Goal: Register for event/course

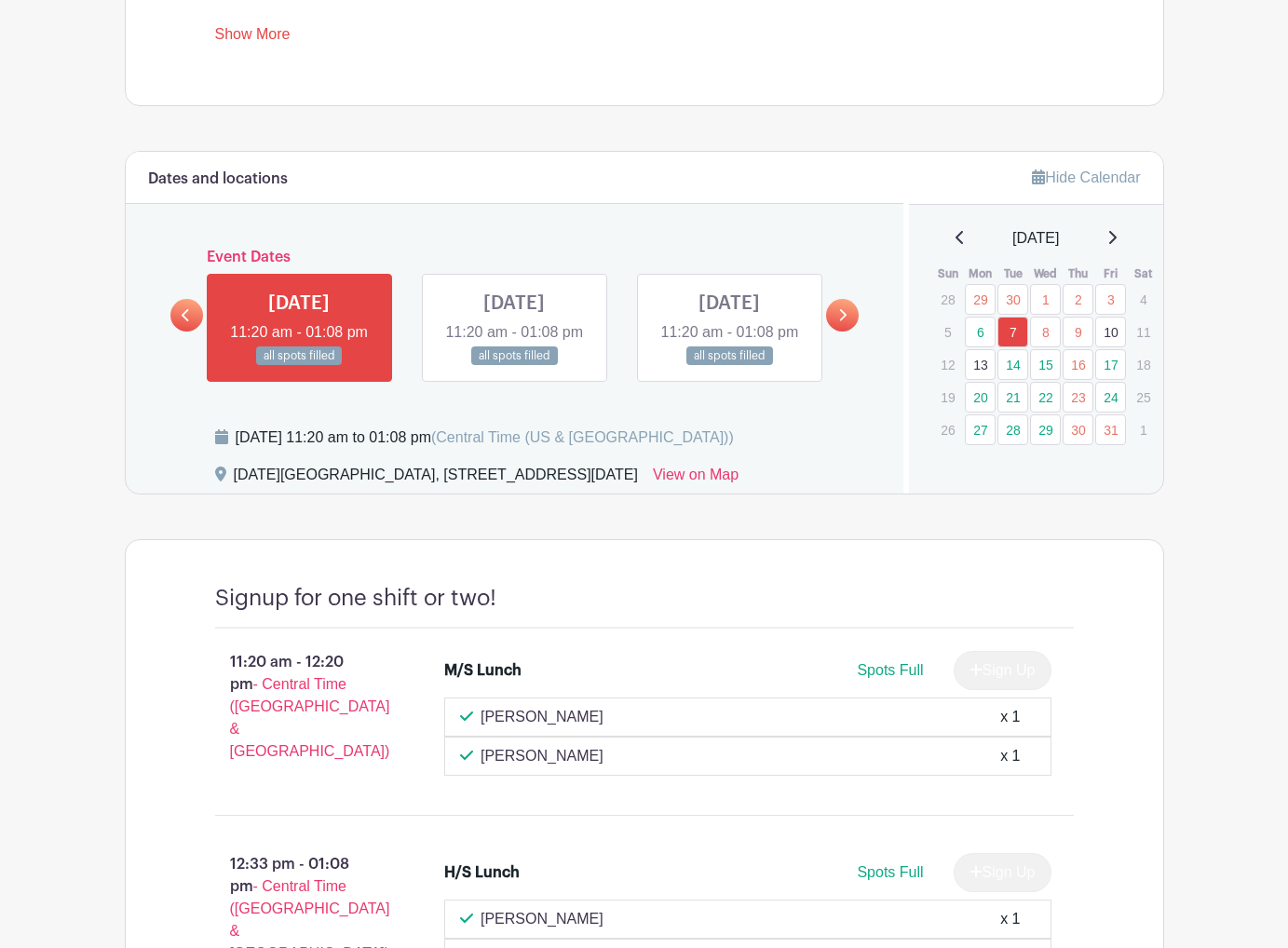
scroll to position [871, 0]
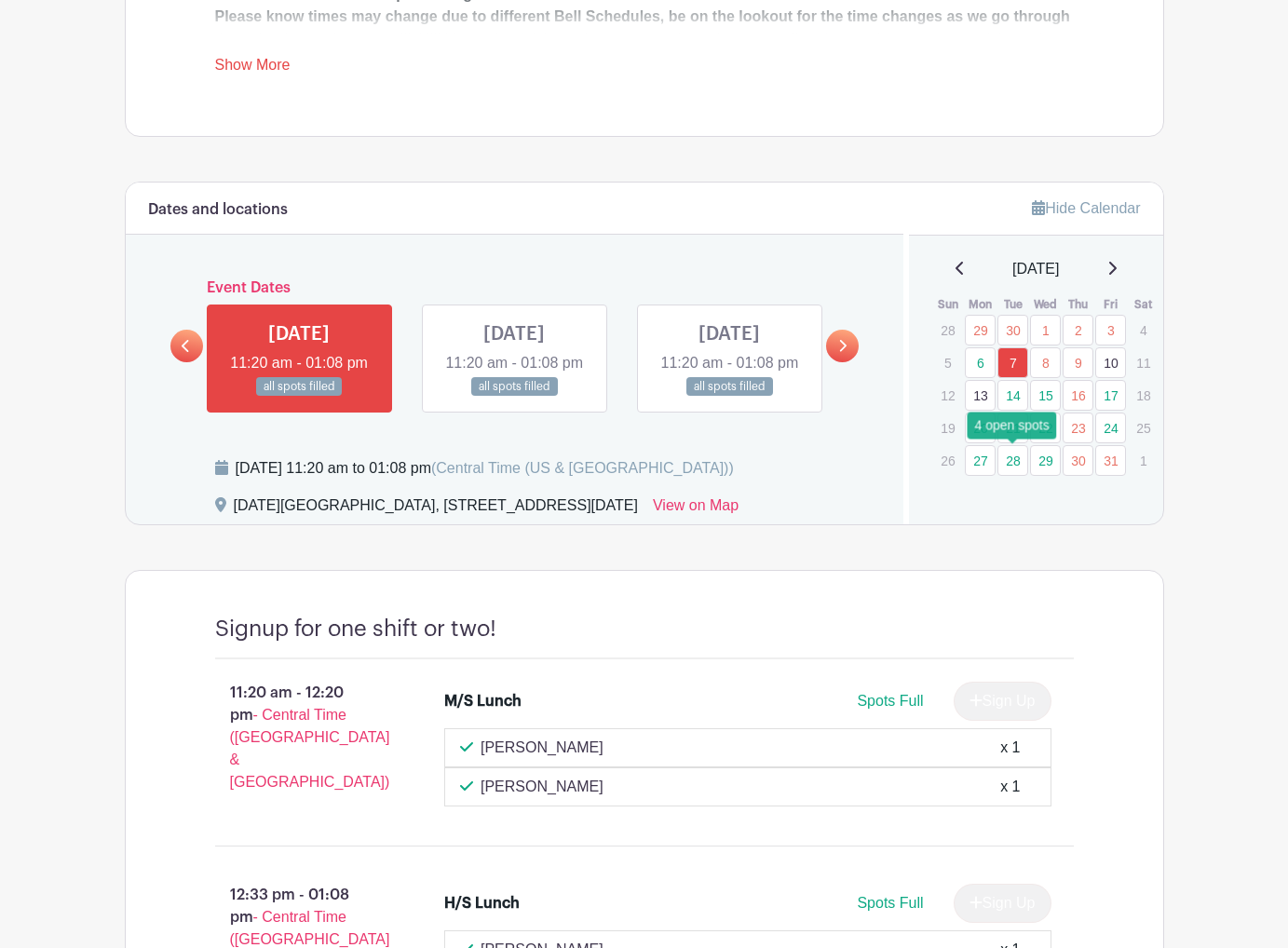
click at [1020, 467] on link "28" at bounding box center [1012, 461] width 31 height 31
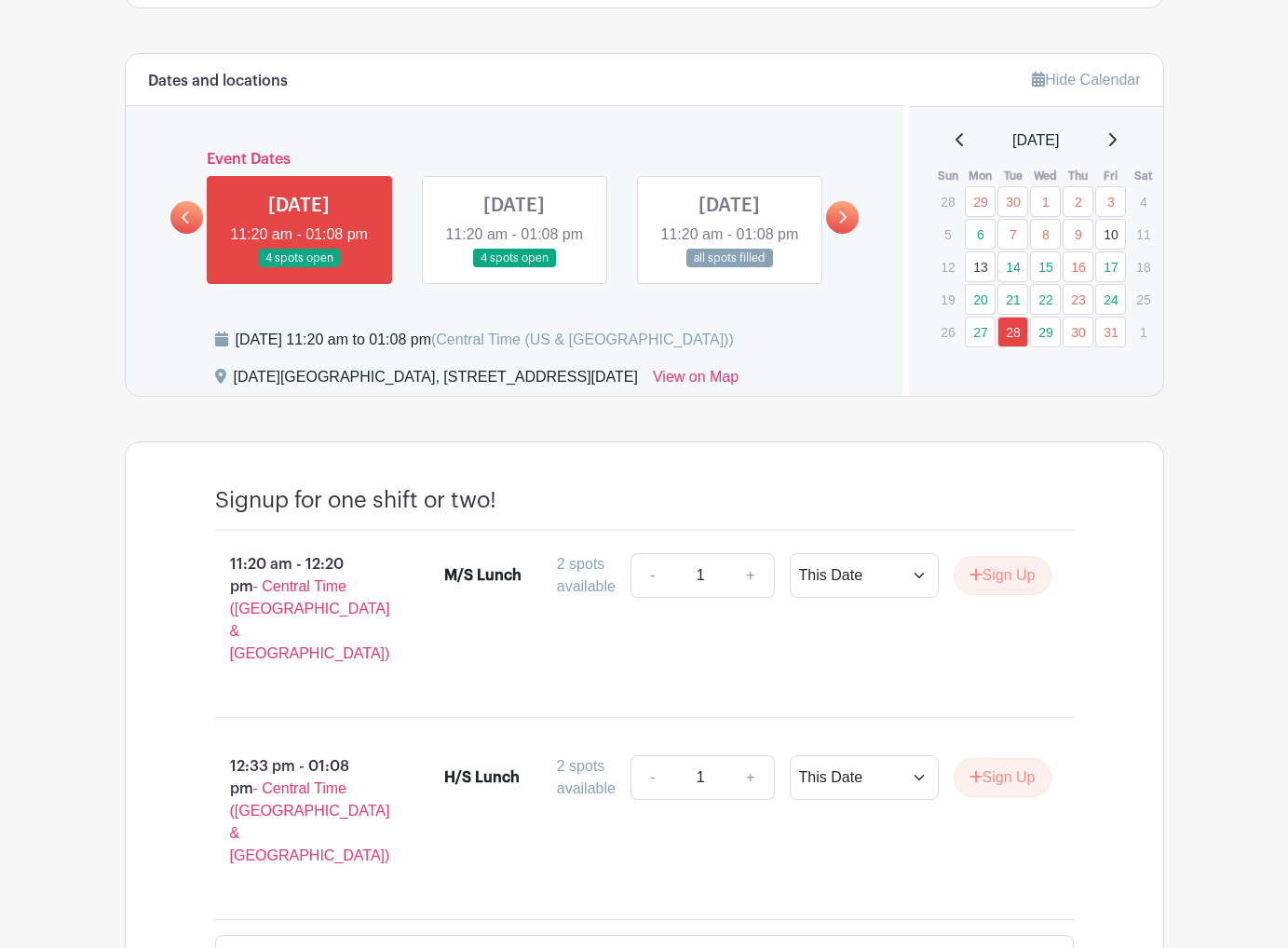
scroll to position [1007, 0]
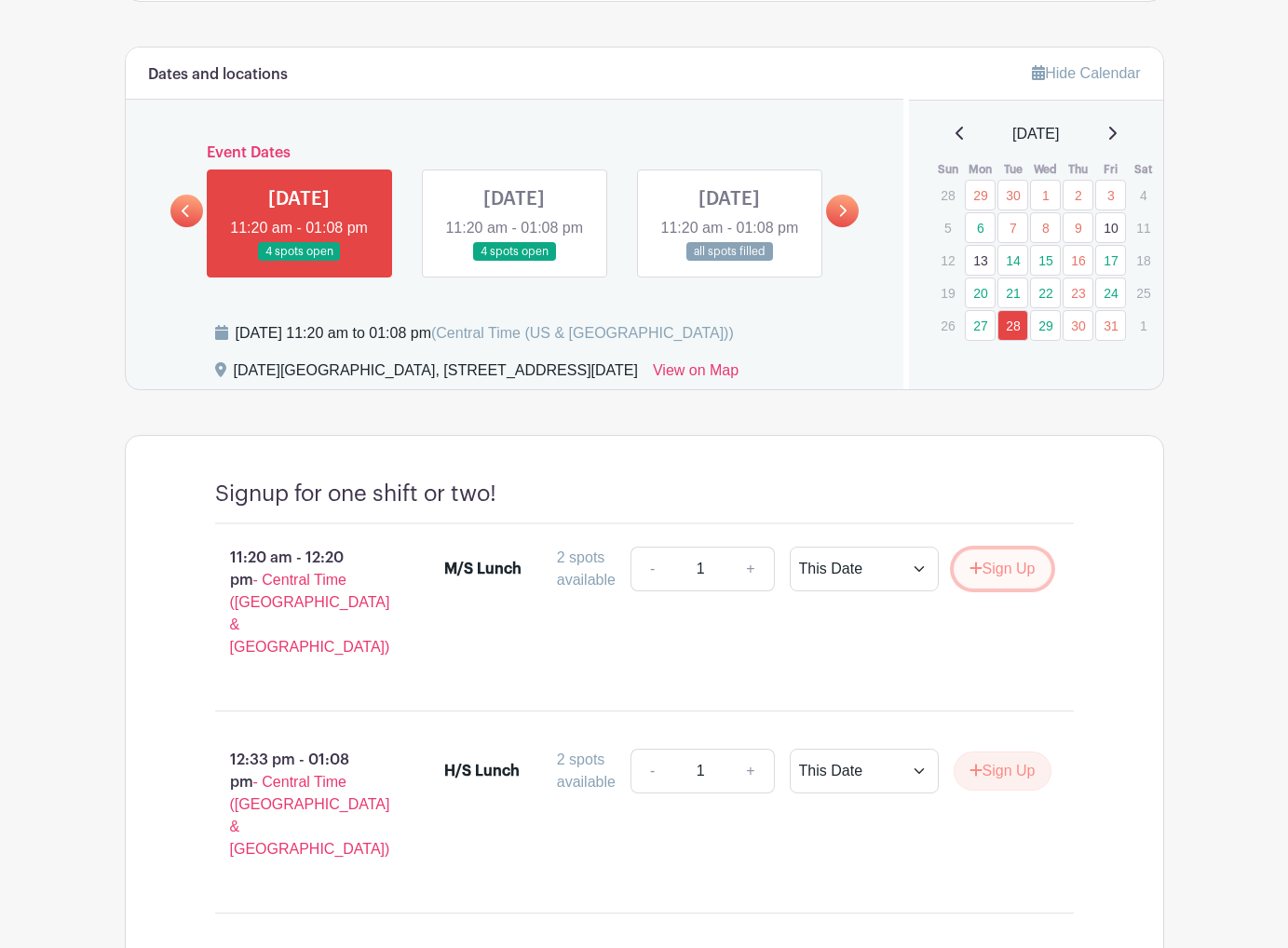
click at [983, 589] on button "Sign Up" at bounding box center [1003, 568] width 97 height 39
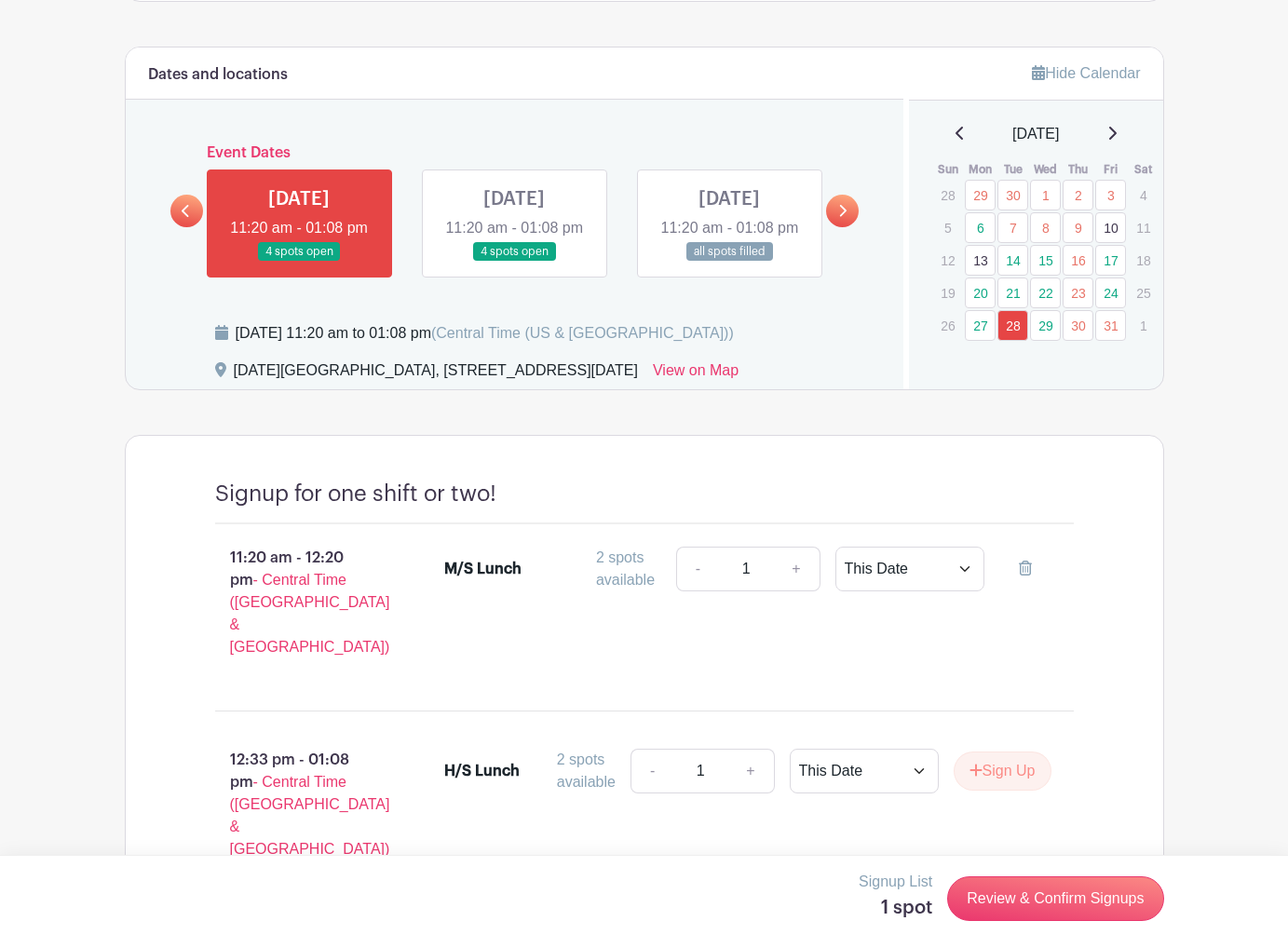
scroll to position [0, 0]
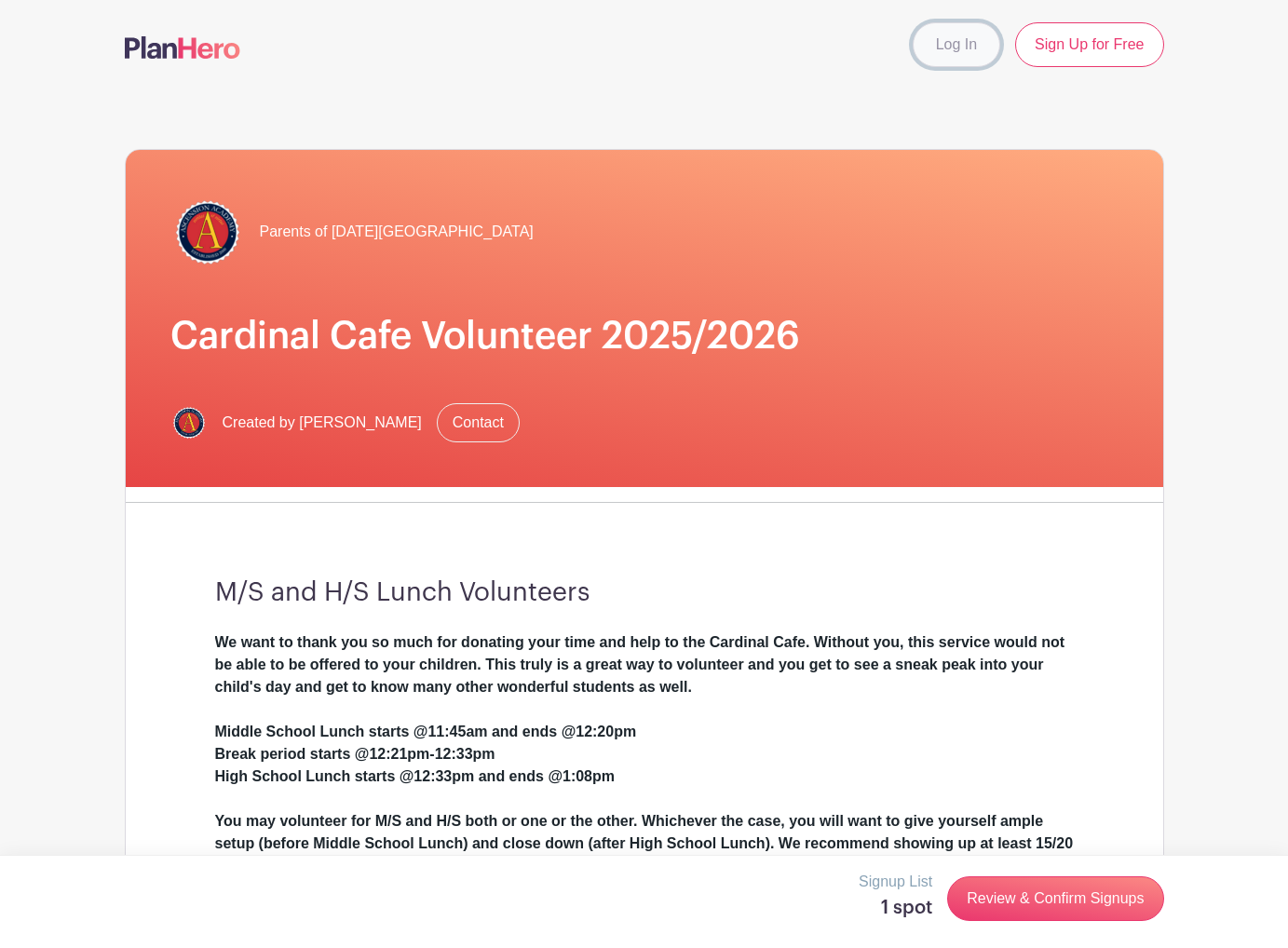
click at [960, 55] on link "Log In" at bounding box center [956, 44] width 88 height 45
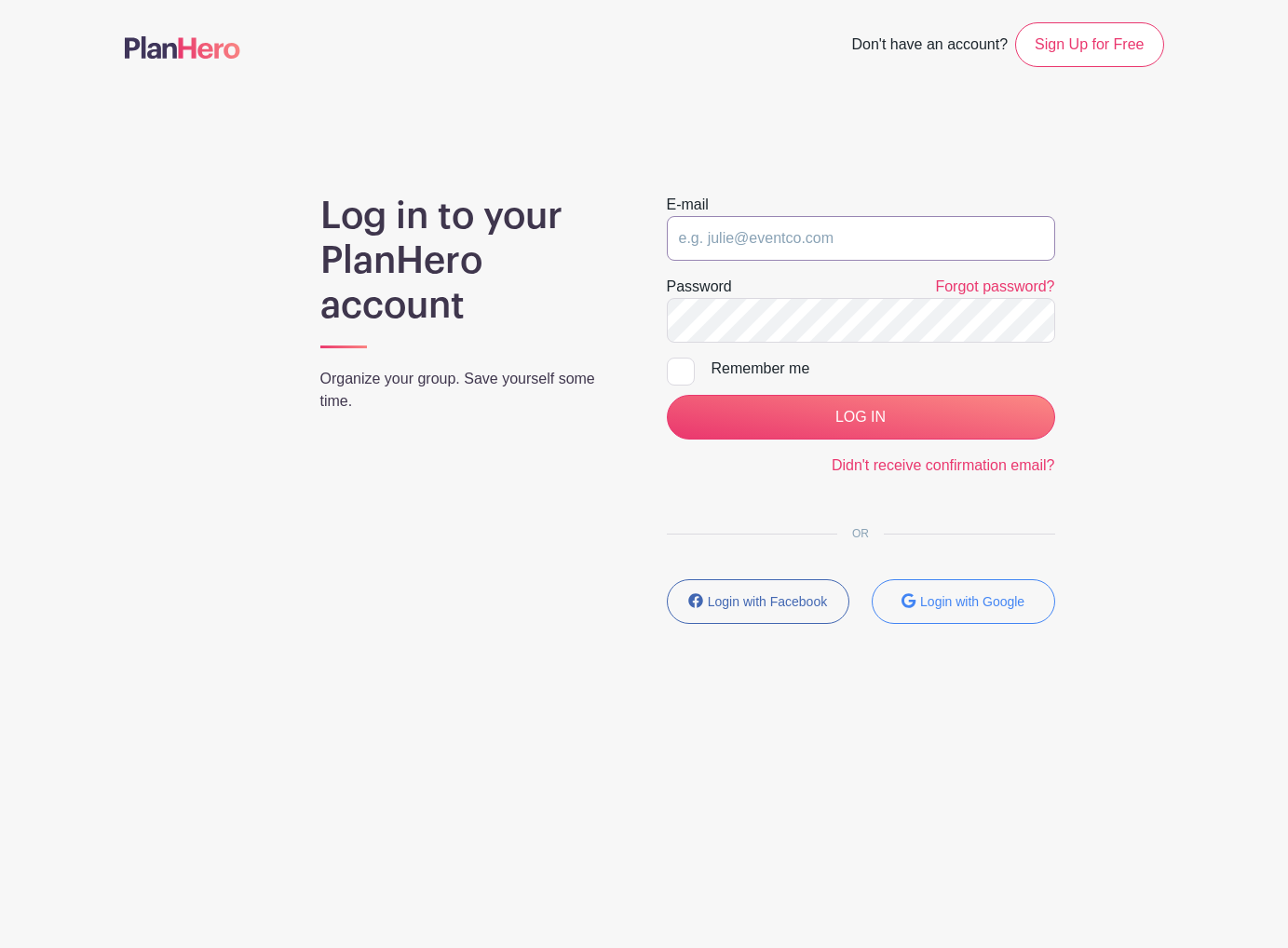
click at [786, 246] on input "email" at bounding box center [860, 238] width 388 height 45
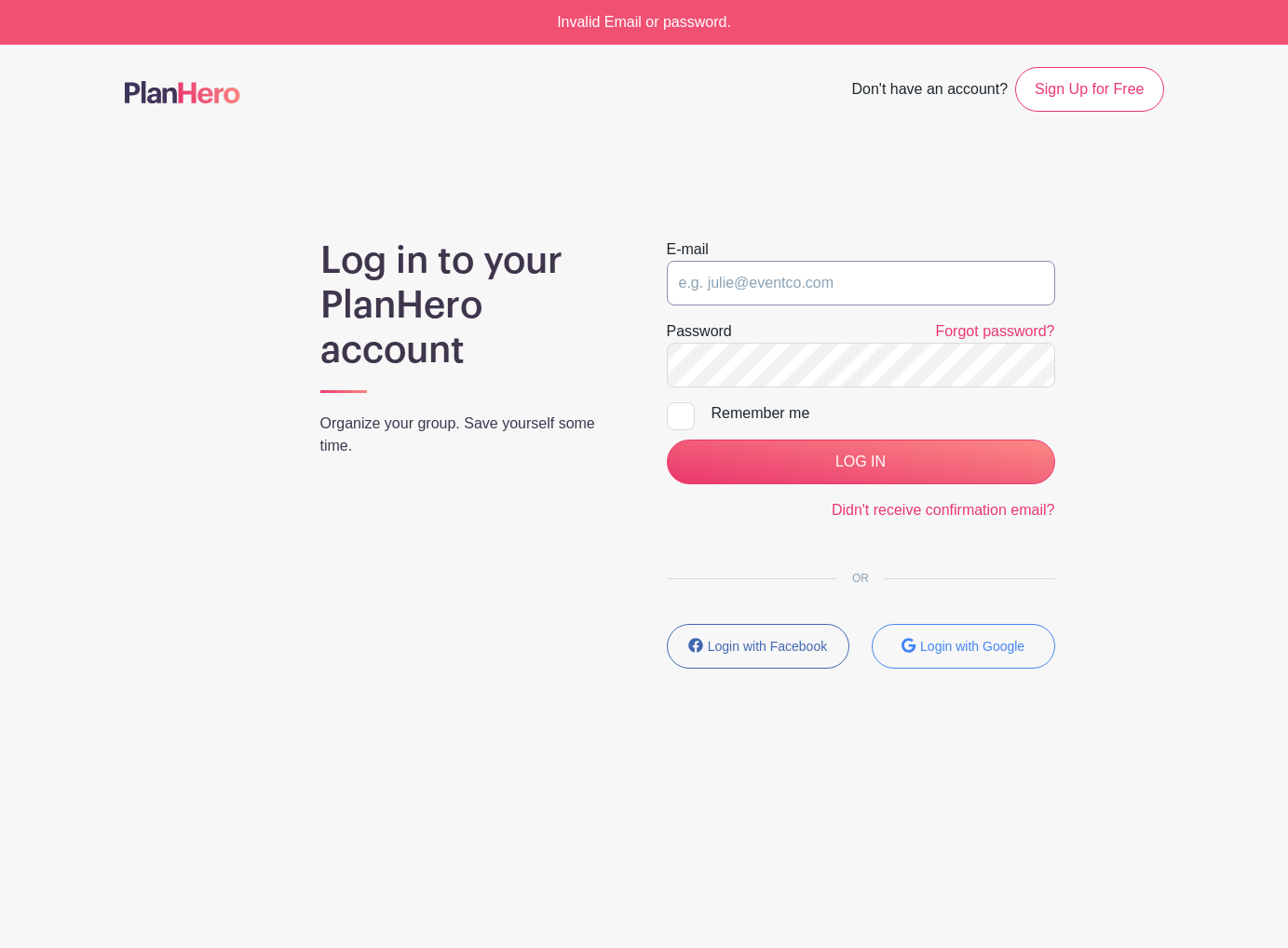
click at [758, 293] on input "email" at bounding box center [860, 283] width 388 height 45
type input "[EMAIL_ADDRESS][DOMAIN_NAME]"
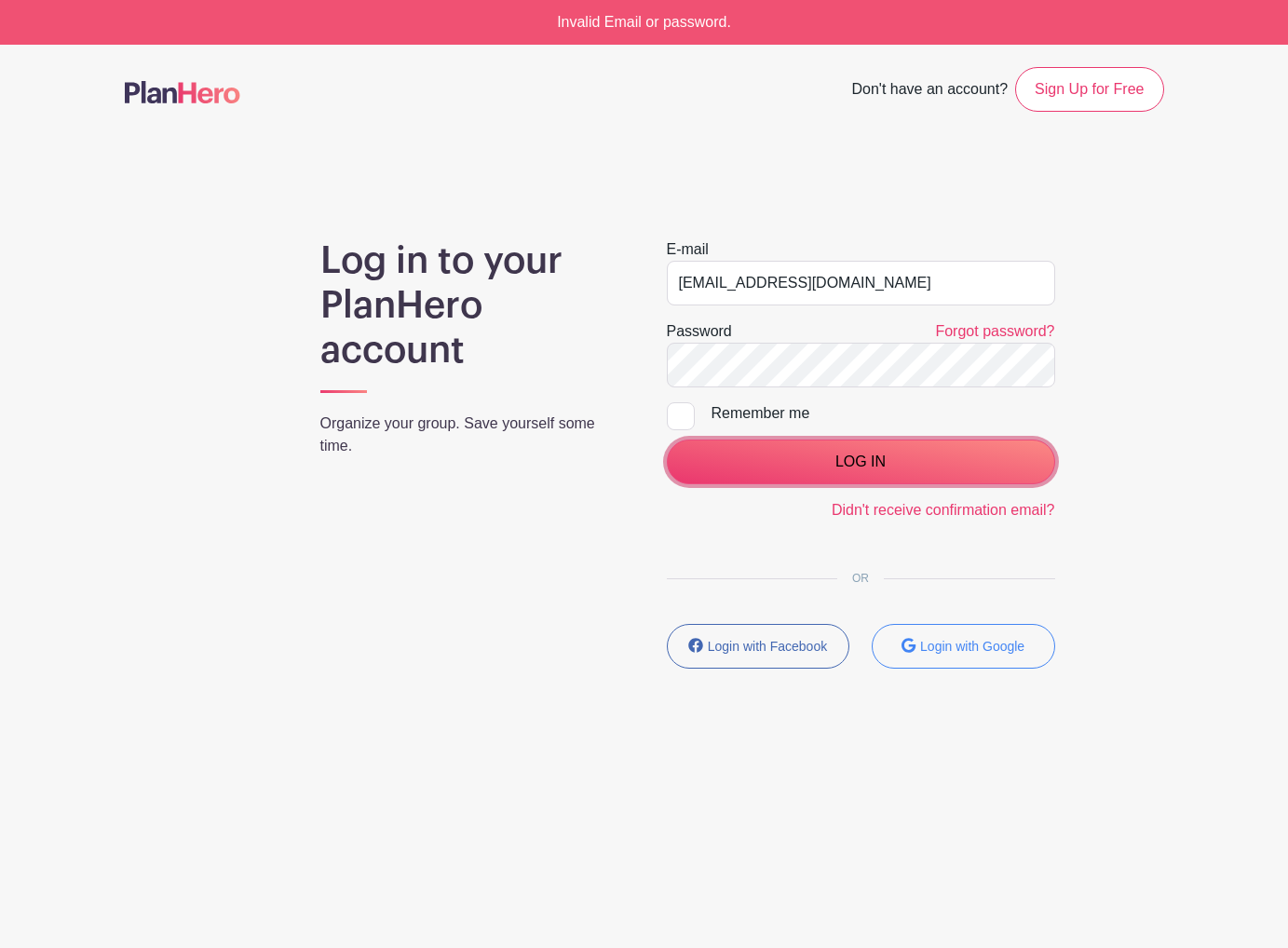
click at [868, 461] on input "LOG IN" at bounding box center [860, 462] width 388 height 45
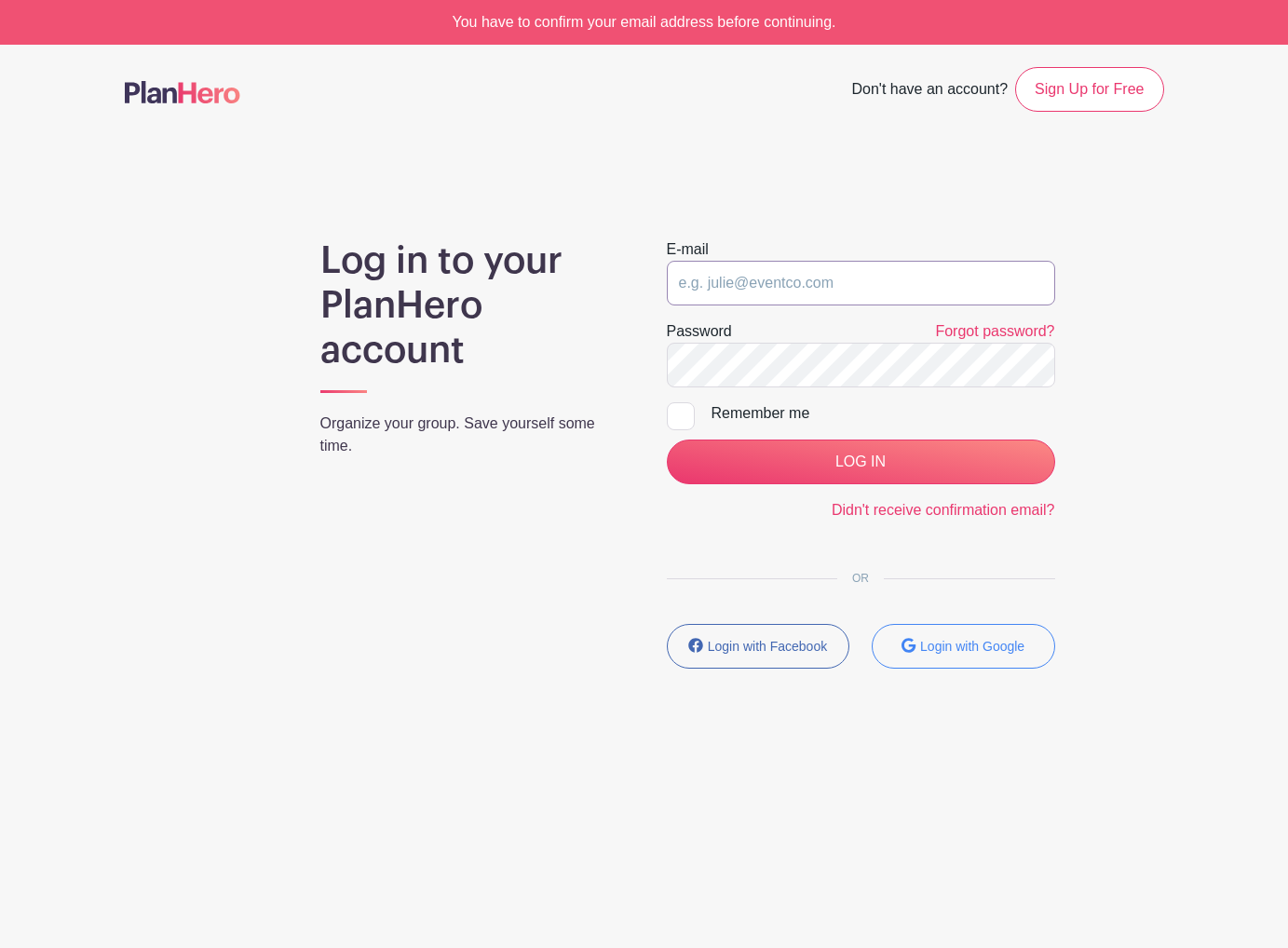
click at [780, 282] on input "email" at bounding box center [860, 283] width 388 height 45
type input "[EMAIL_ADDRESS][DOMAIN_NAME]"
click at [775, 274] on input "email" at bounding box center [860, 283] width 388 height 45
type input "[EMAIL_ADDRESS][DOMAIN_NAME]"
click at [701, 285] on input "email" at bounding box center [860, 283] width 388 height 45
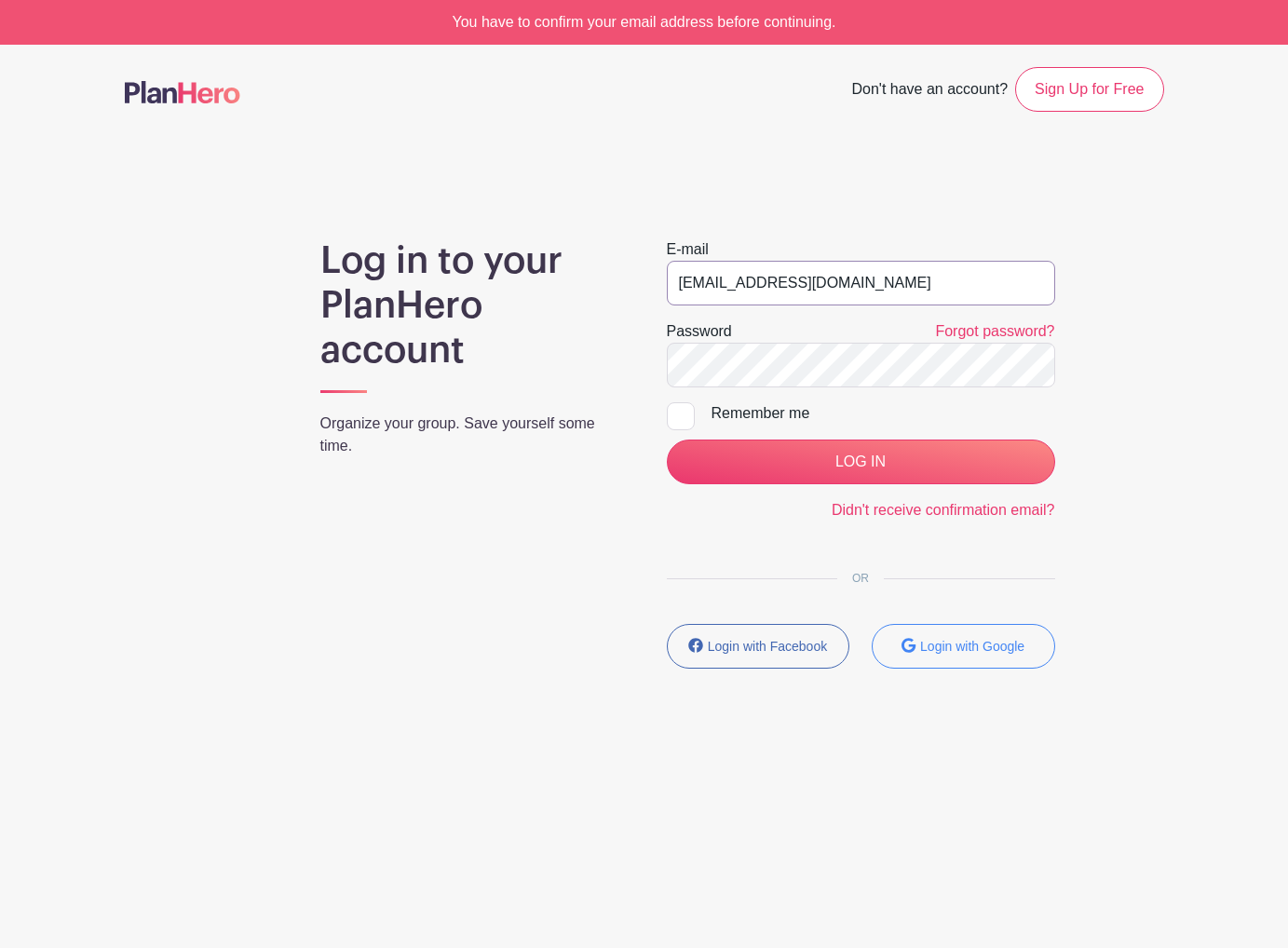
type input "[EMAIL_ADDRESS][DOMAIN_NAME]"
click at [987, 416] on div "Remember me" at bounding box center [882, 413] width 343 height 22
click at [678, 415] on input "Remember me" at bounding box center [672, 408] width 12 height 12
checkbox input "true"
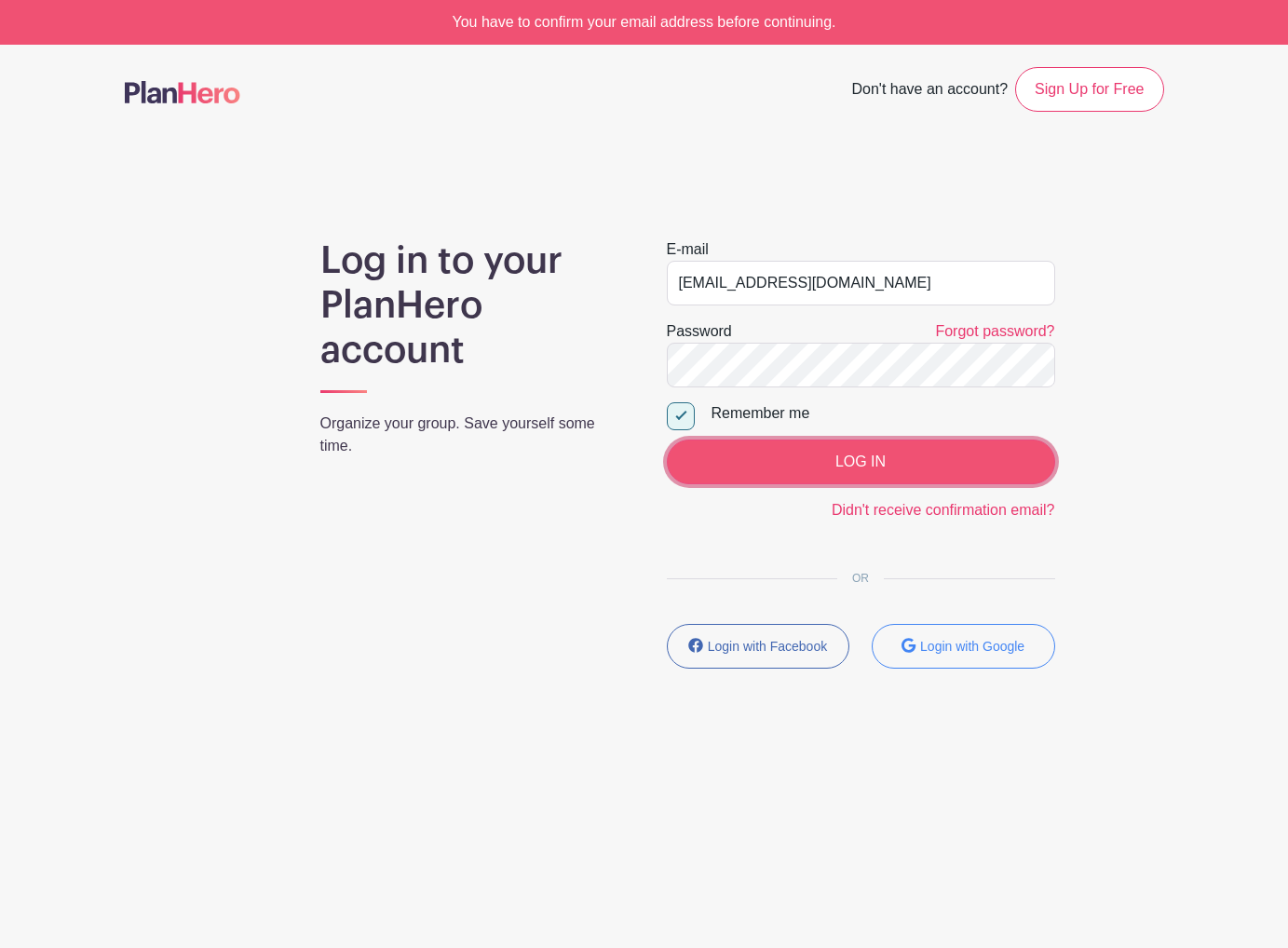
click at [715, 459] on input "LOG IN" at bounding box center [860, 462] width 388 height 45
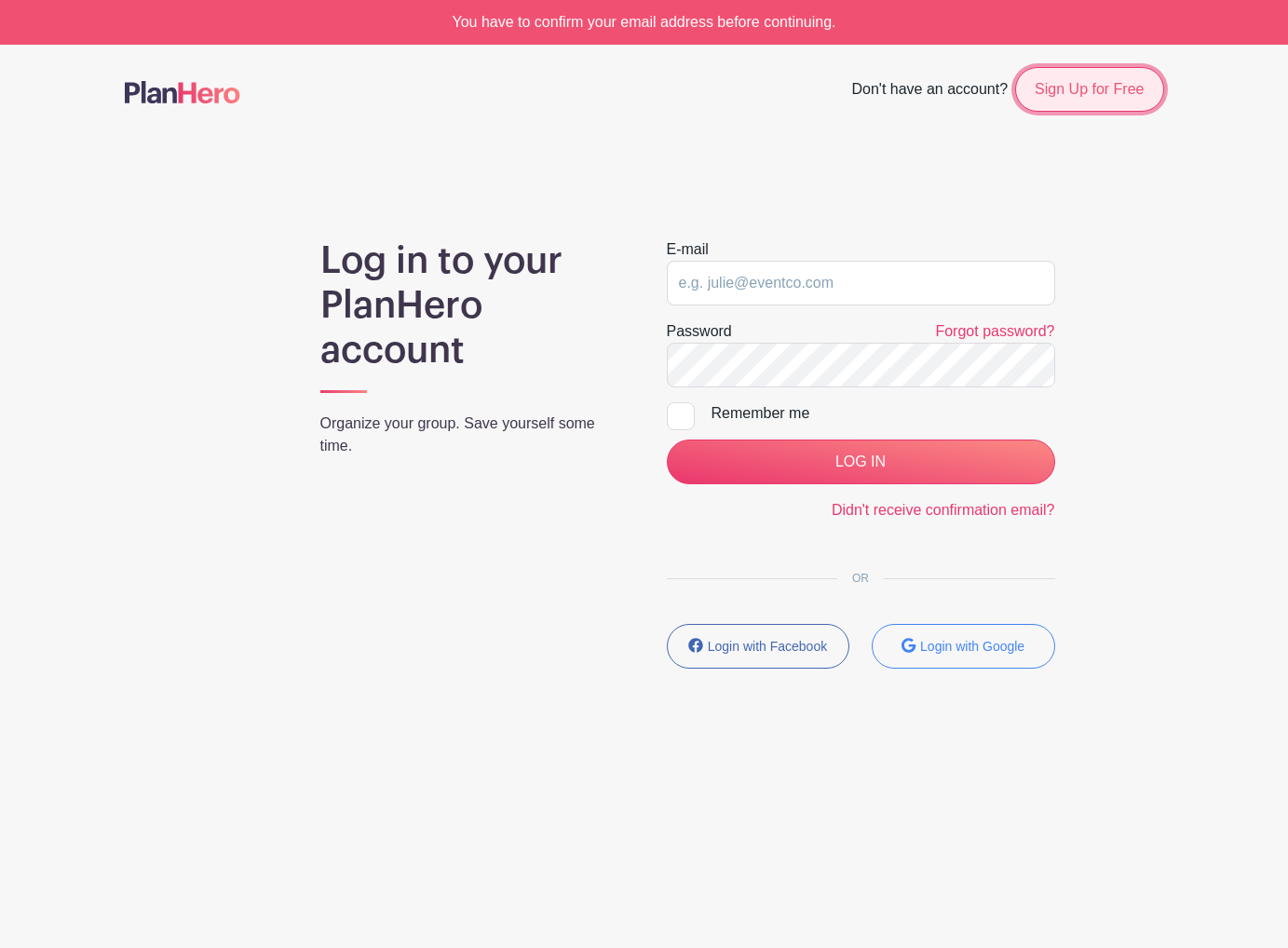
click at [1053, 95] on link "Sign Up for Free" at bounding box center [1088, 89] width 148 height 45
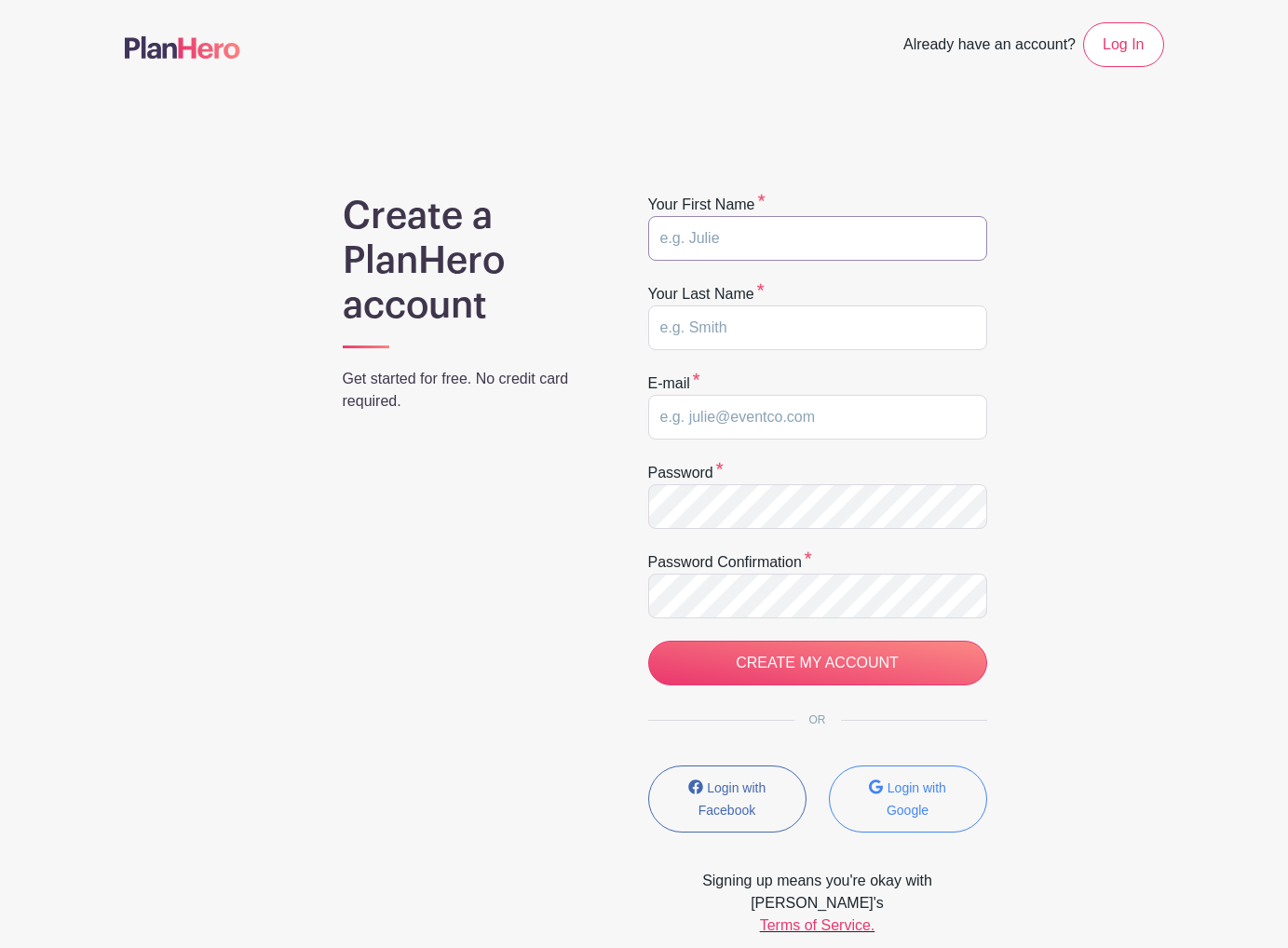
click at [740, 241] on input "text" at bounding box center [818, 238] width 339 height 45
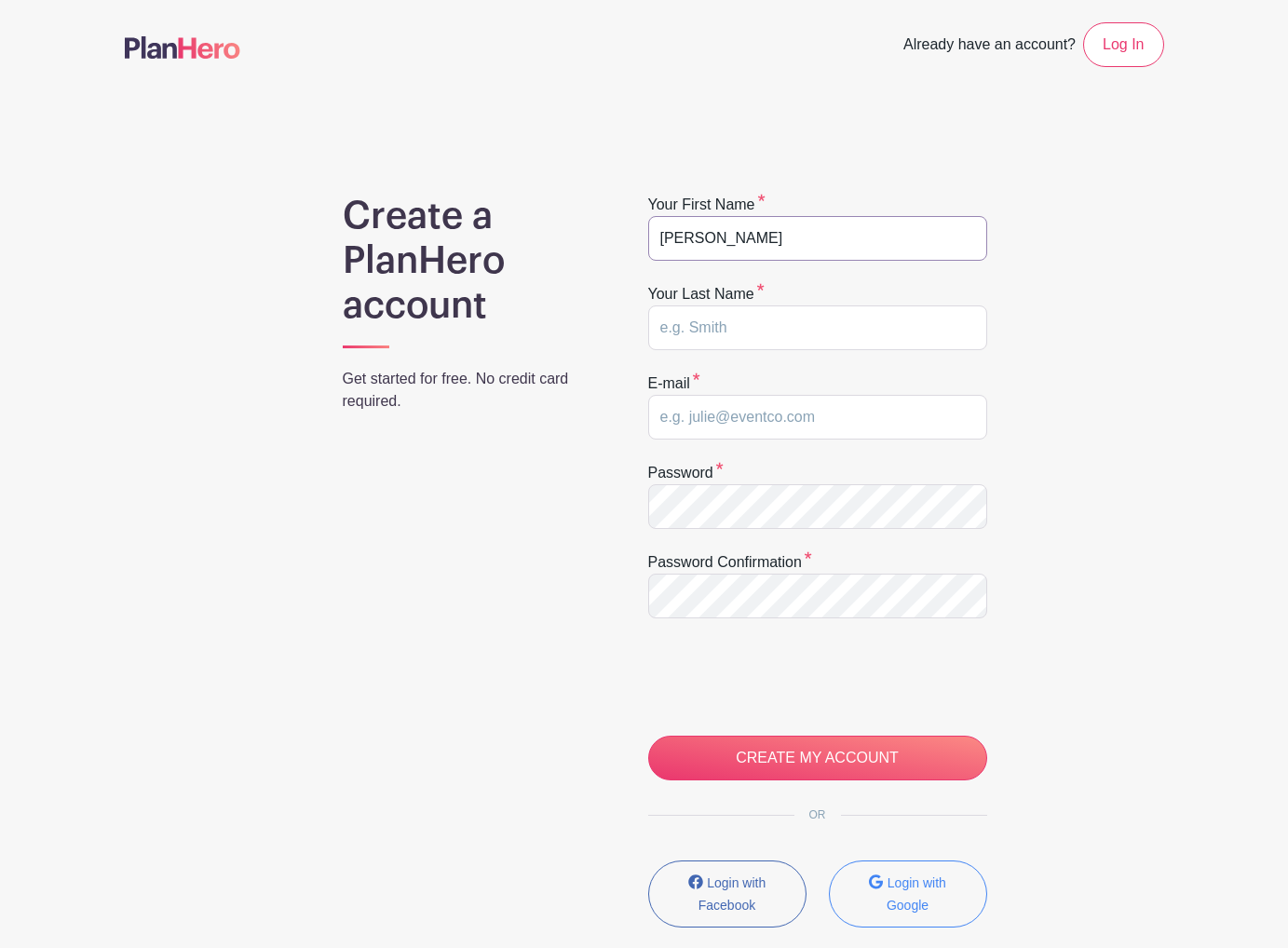
type input "[PERSON_NAME]"
click at [1009, 336] on div "Create a PlanHero account Get started for free. No credit card required. Your f…" at bounding box center [644, 613] width 1039 height 839
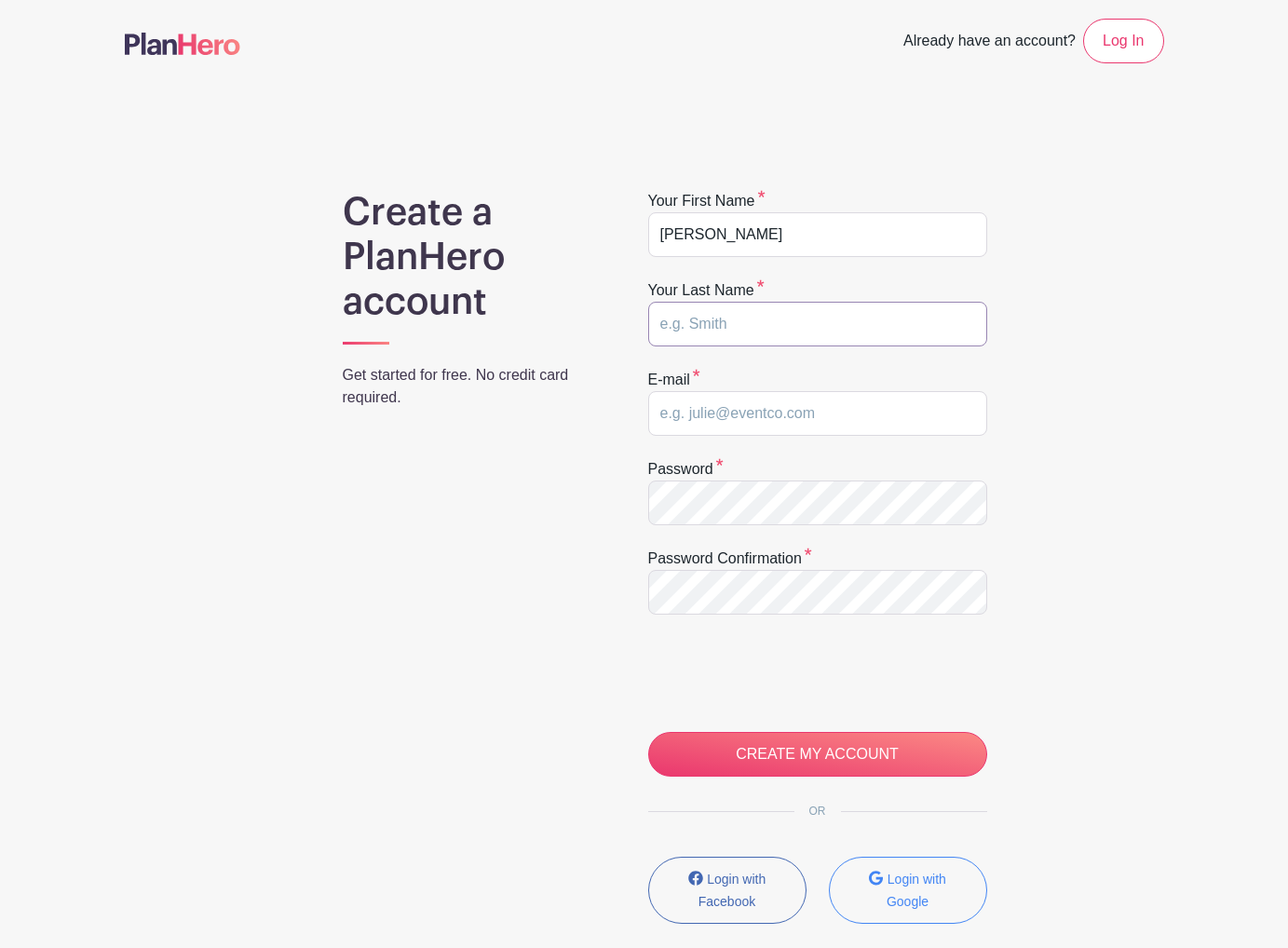
click at [912, 322] on input "text" at bounding box center [818, 323] width 339 height 45
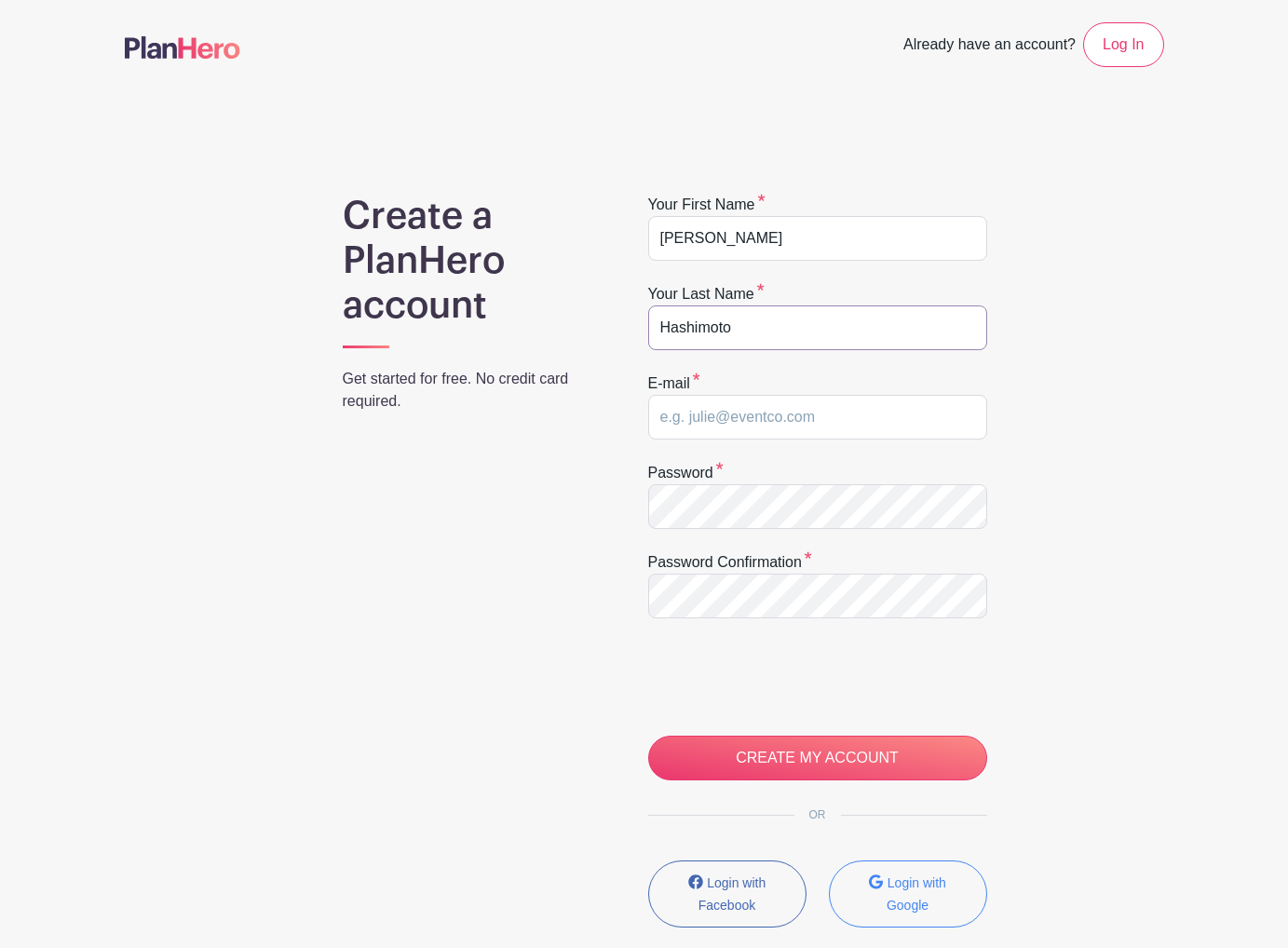
scroll to position [62, 0]
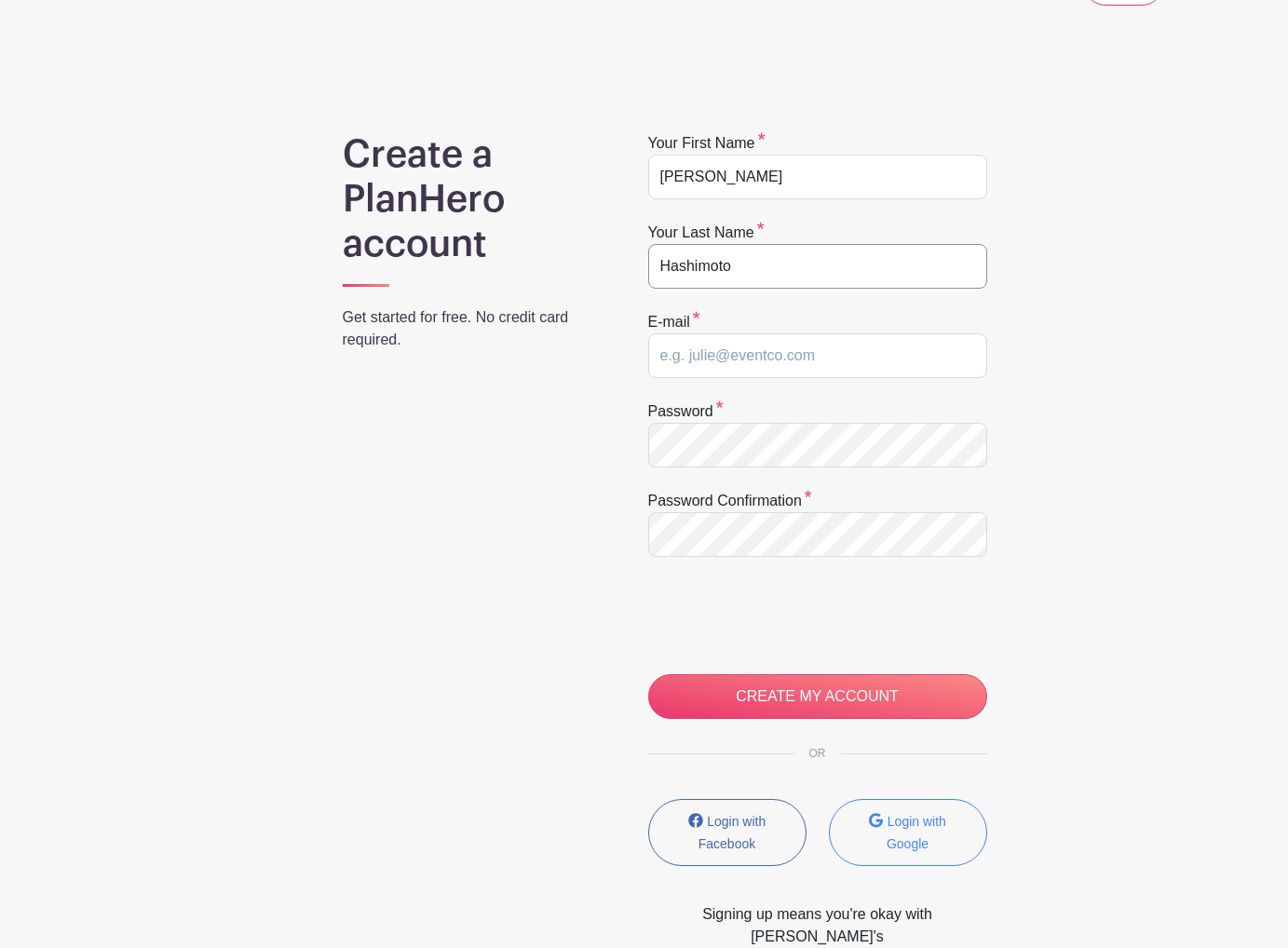
type input "Hashimoto"
click at [825, 355] on input "email" at bounding box center [818, 355] width 339 height 45
type input "[EMAIL_ADDRESS][DOMAIN_NAME]"
click at [1049, 490] on div "Create a PlanHero account Get started for free. No credit card required. Your f…" at bounding box center [644, 551] width 1039 height 839
click at [594, 520] on div "Create a PlanHero account Get started for free. No credit card required. Your f…" at bounding box center [644, 551] width 1039 height 839
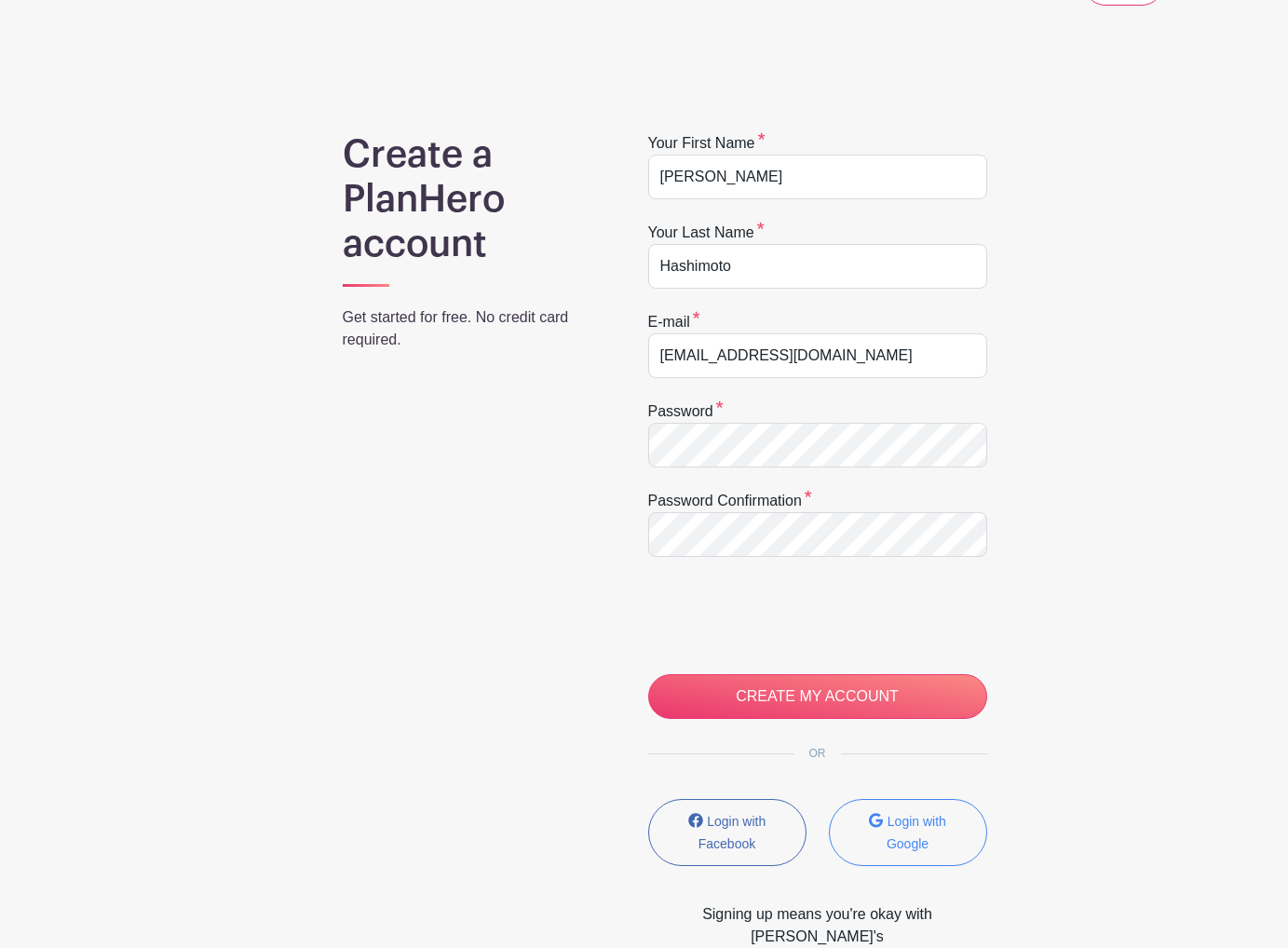
click at [1098, 567] on div "Create a PlanHero account Get started for free. No credit card required. Your f…" at bounding box center [644, 551] width 1039 height 839
click at [799, 263] on input "Hashimoto" at bounding box center [818, 266] width 339 height 45
paste input "ai7_V6_F@WNKCnhboDv"
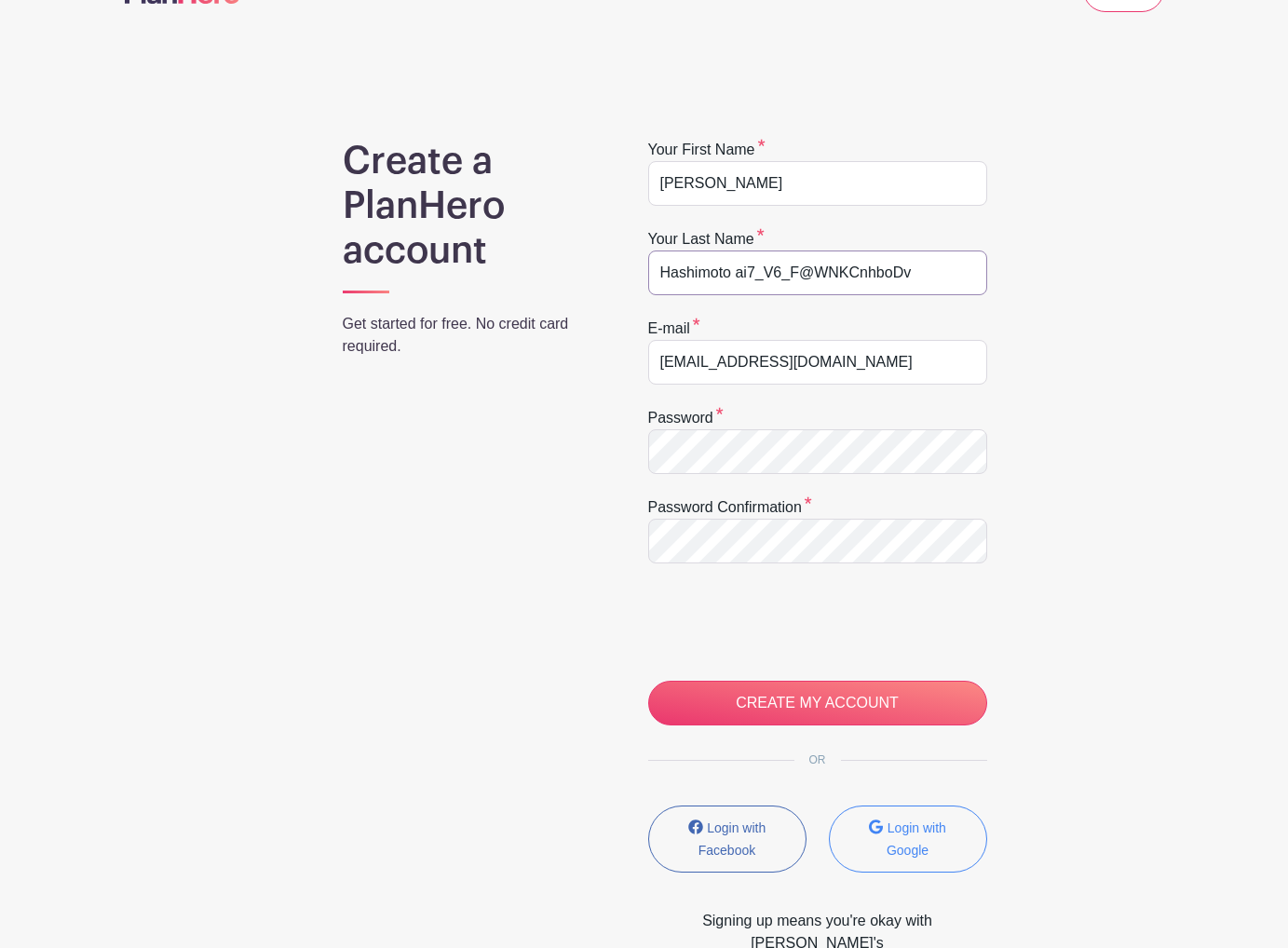
scroll to position [56, 0]
drag, startPoint x: 733, startPoint y: 274, endPoint x: 928, endPoint y: 277, distance: 195.0
click at [928, 277] on input "Hashimoto ai7_V6_F@WNKCnhboDv" at bounding box center [818, 272] width 339 height 45
type input "Hashimoto"
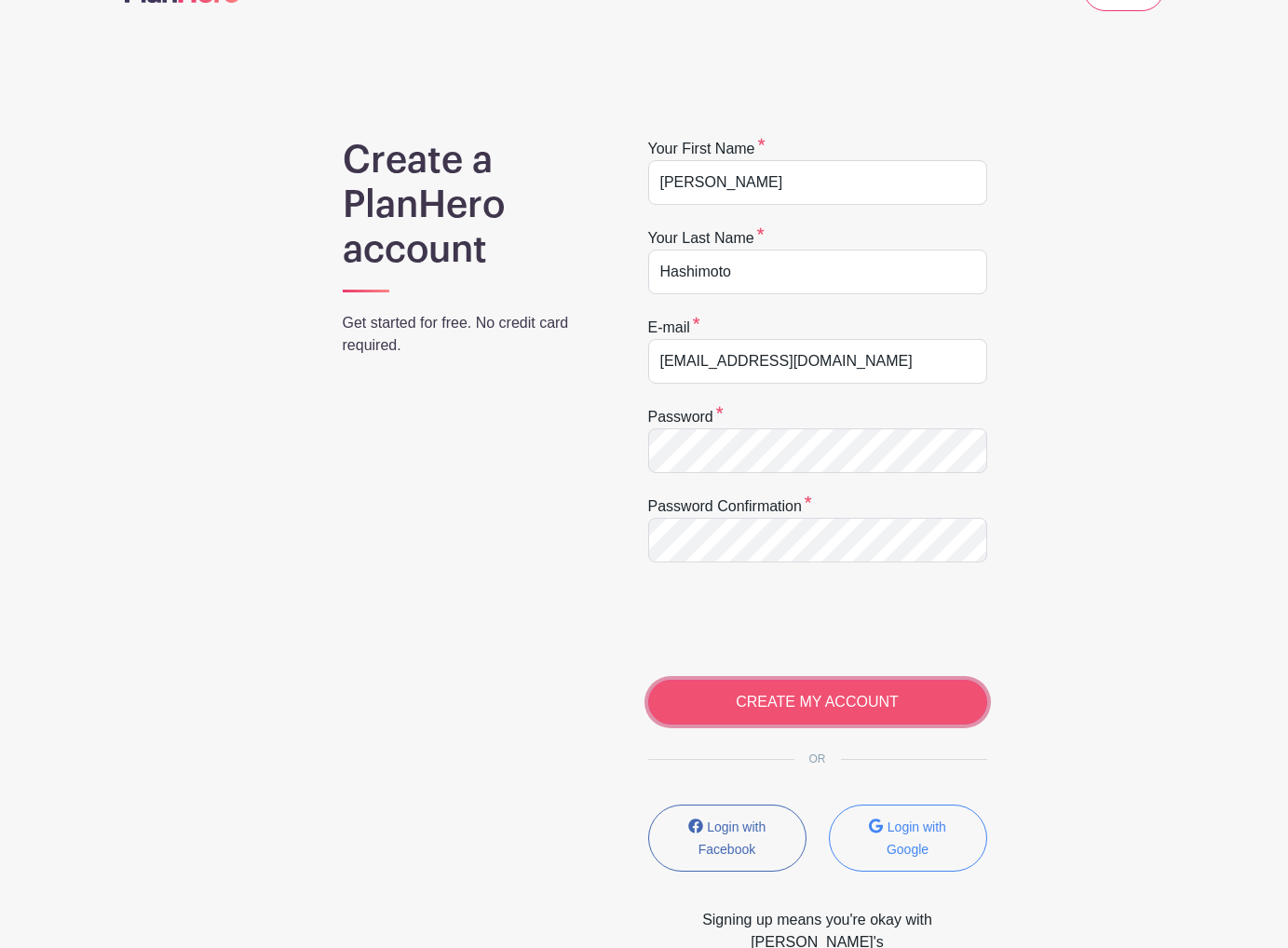
click at [728, 699] on input "CREATE MY ACCOUNT" at bounding box center [818, 701] width 339 height 45
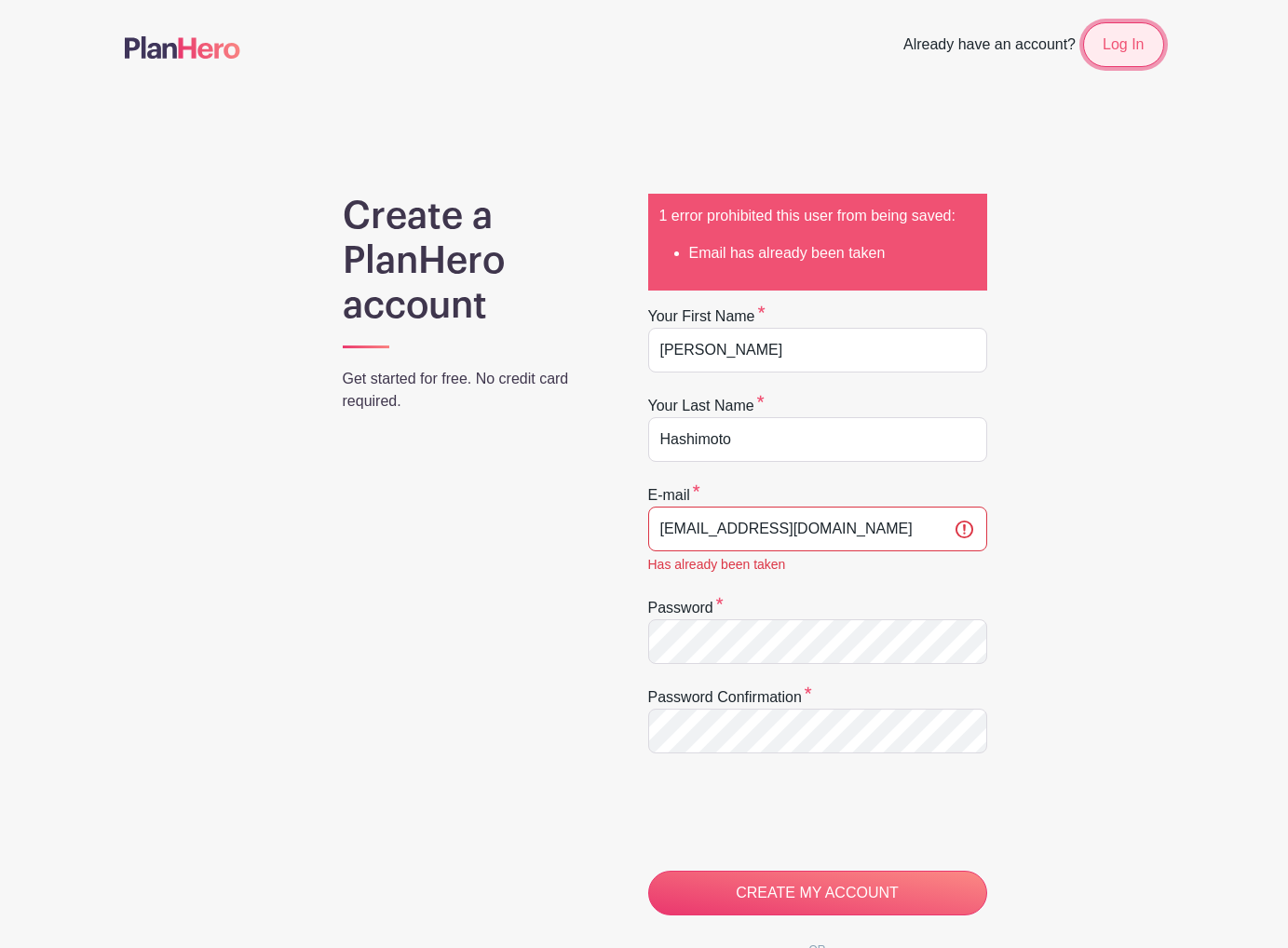
click at [1103, 39] on link "Log In" at bounding box center [1123, 44] width 81 height 45
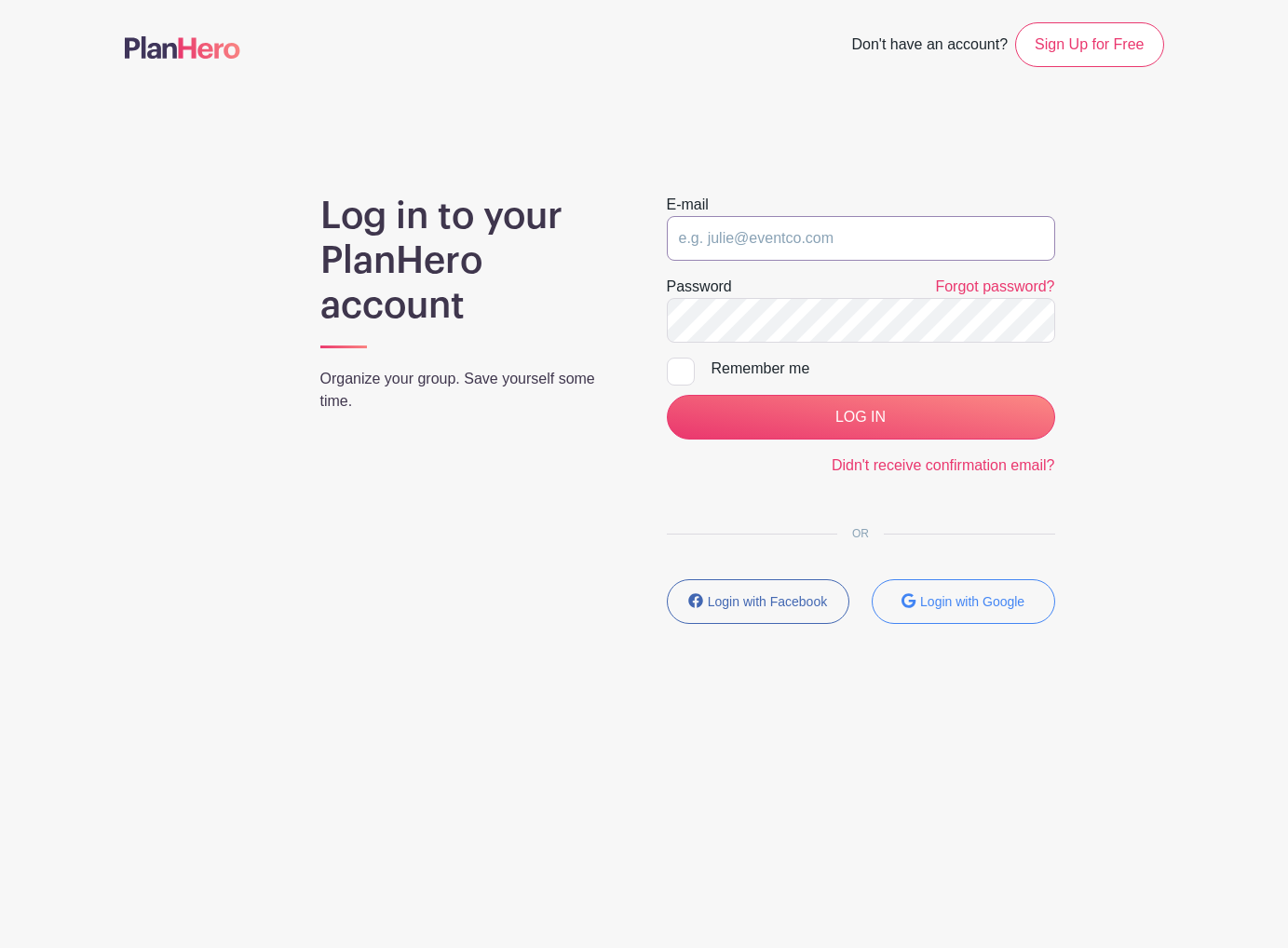
click at [794, 236] on input "email" at bounding box center [860, 238] width 388 height 45
type input "marikowanko@gmail.com"
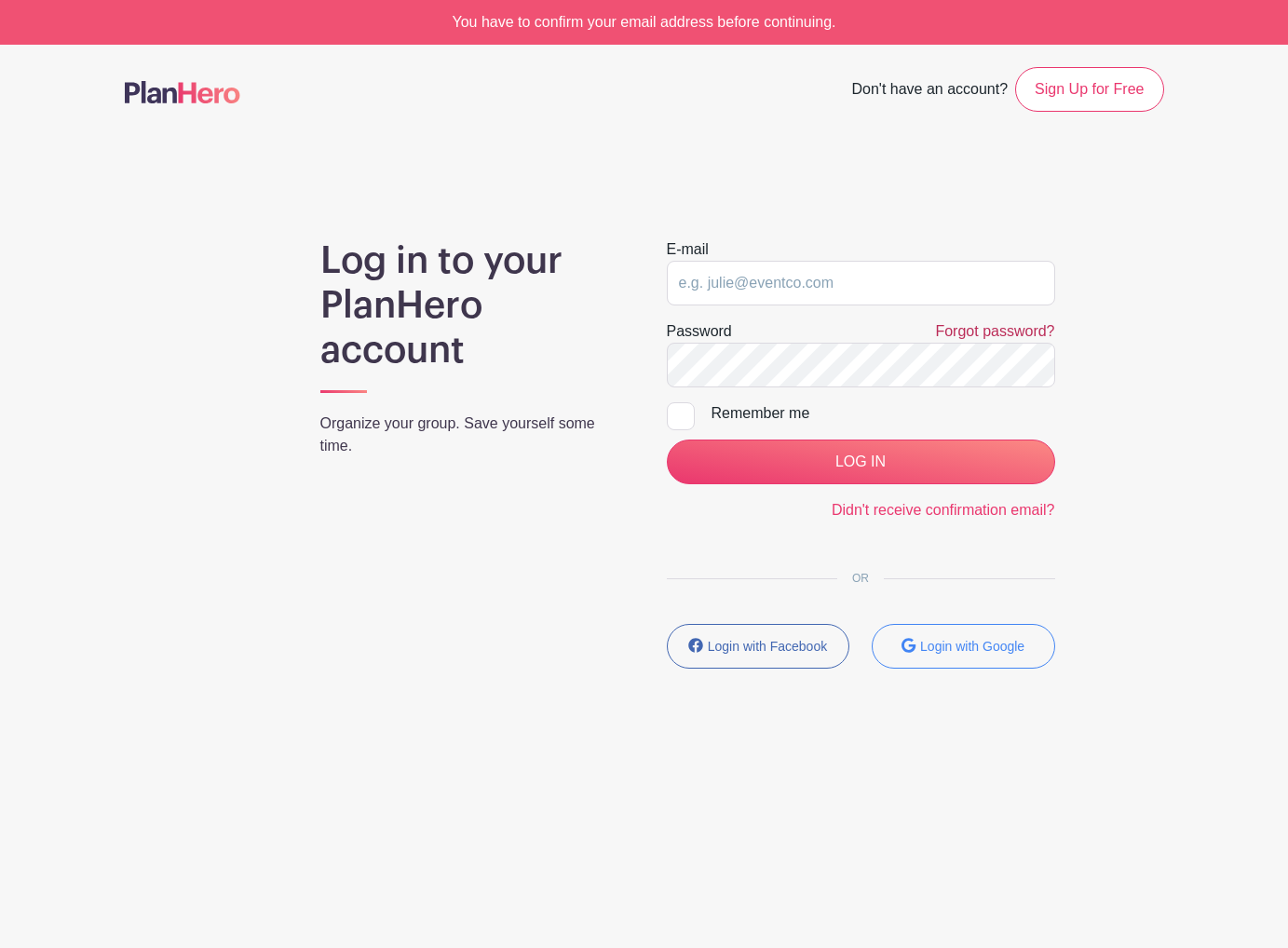
click at [979, 329] on link "Forgot password?" at bounding box center [995, 331] width 119 height 16
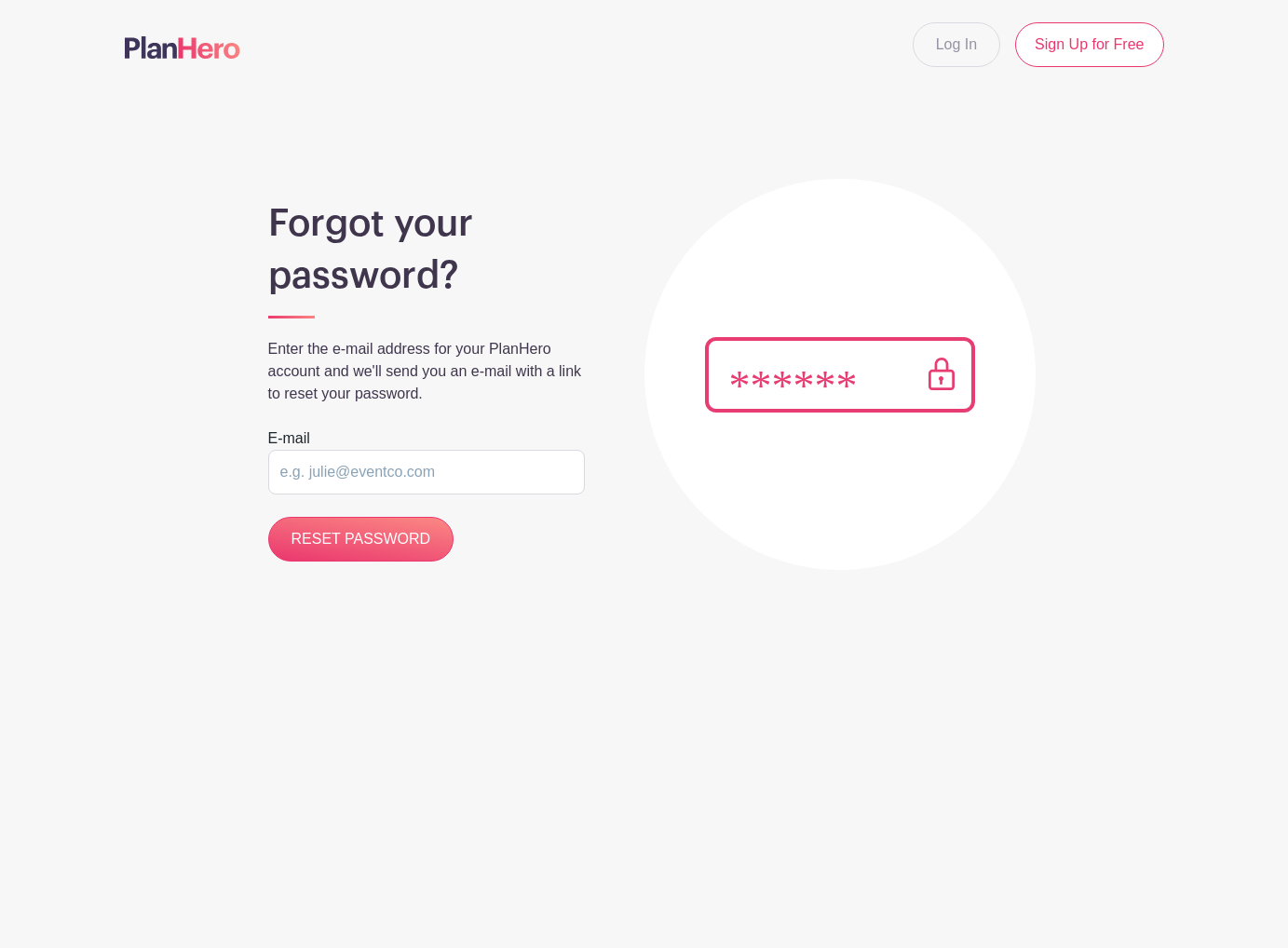
type input "[EMAIL_ADDRESS][DOMAIN_NAME]"
click at [363, 532] on input "RESET PASSWORD" at bounding box center [361, 539] width 186 height 45
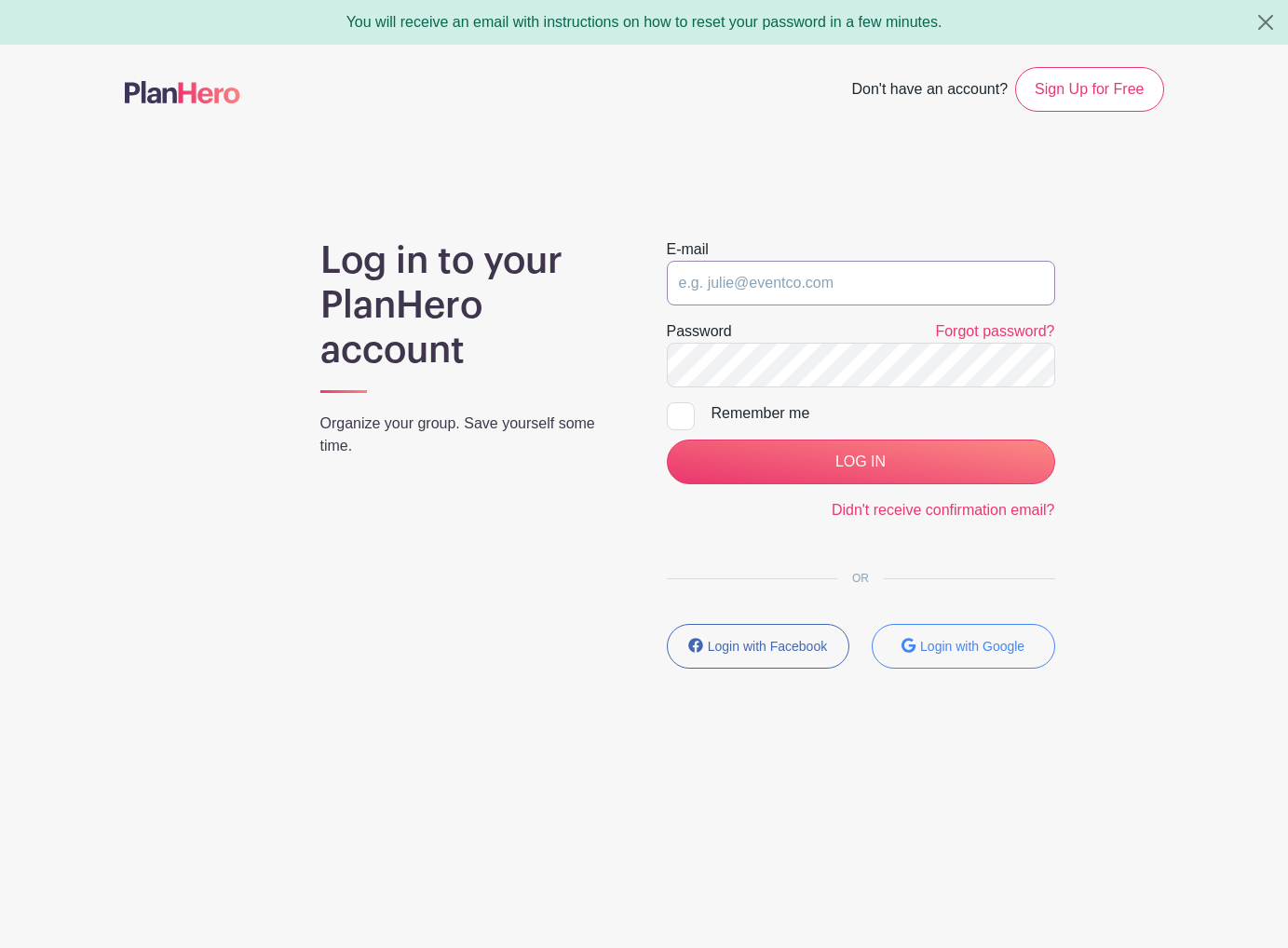
click at [795, 286] on input "email" at bounding box center [860, 283] width 388 height 45
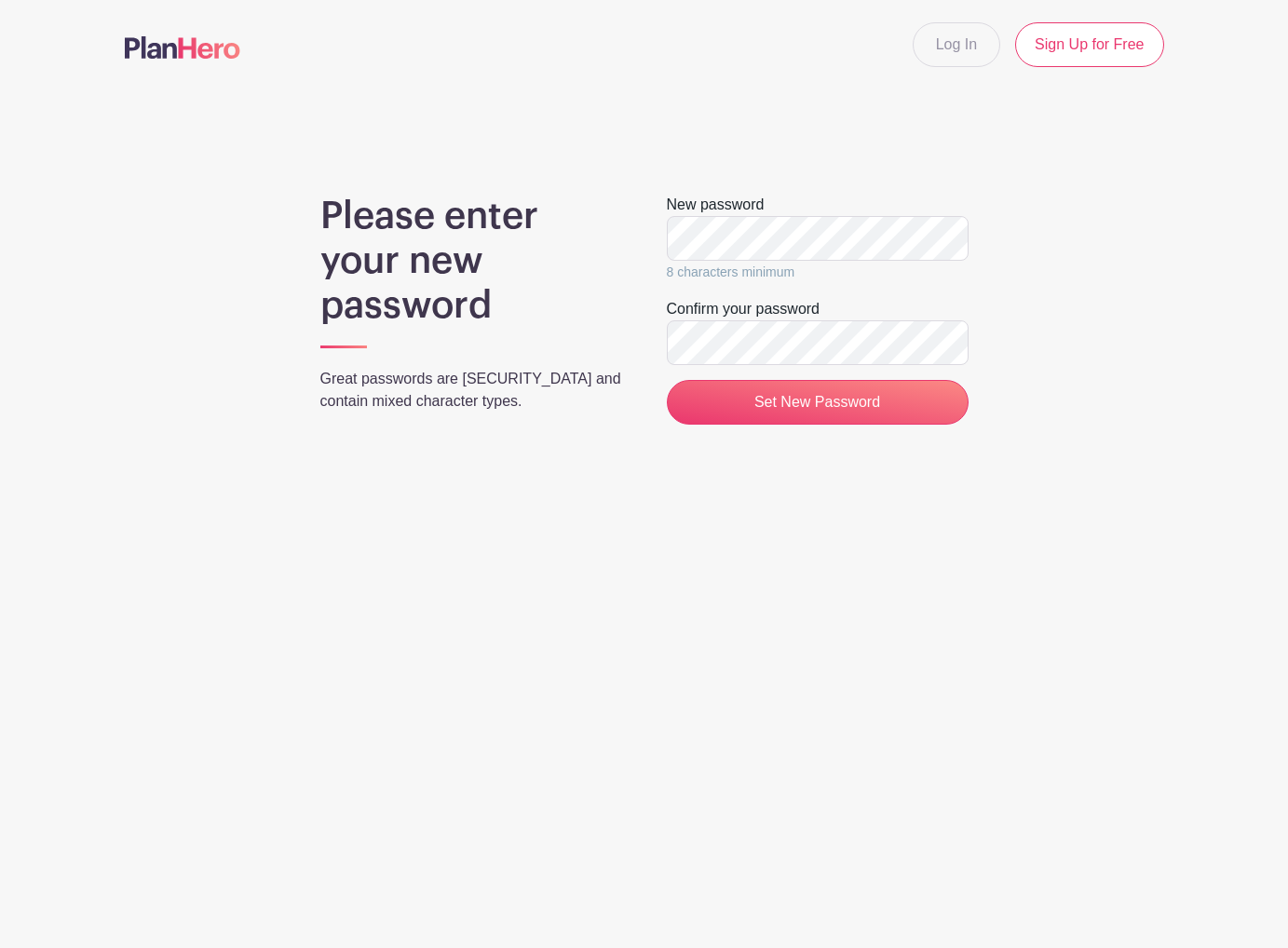
click at [1095, 309] on div "Please enter your new password Great passwords are [SECURITY_DATA] and contain …" at bounding box center [644, 316] width 1039 height 246
drag, startPoint x: 1181, startPoint y: 335, endPoint x: 996, endPoint y: 355, distance: 186.1
click at [1181, 335] on main "Log In Sign Up for Free Please enter your new password Great passwords are [SEC…" at bounding box center [644, 278] width 1288 height 556
click at [1041, 414] on div "Please enter your new password Great passwords are [SECURITY_DATA] and contain …" at bounding box center [644, 316] width 1039 height 246
click at [789, 408] on input "Set New Password" at bounding box center [817, 402] width 301 height 45
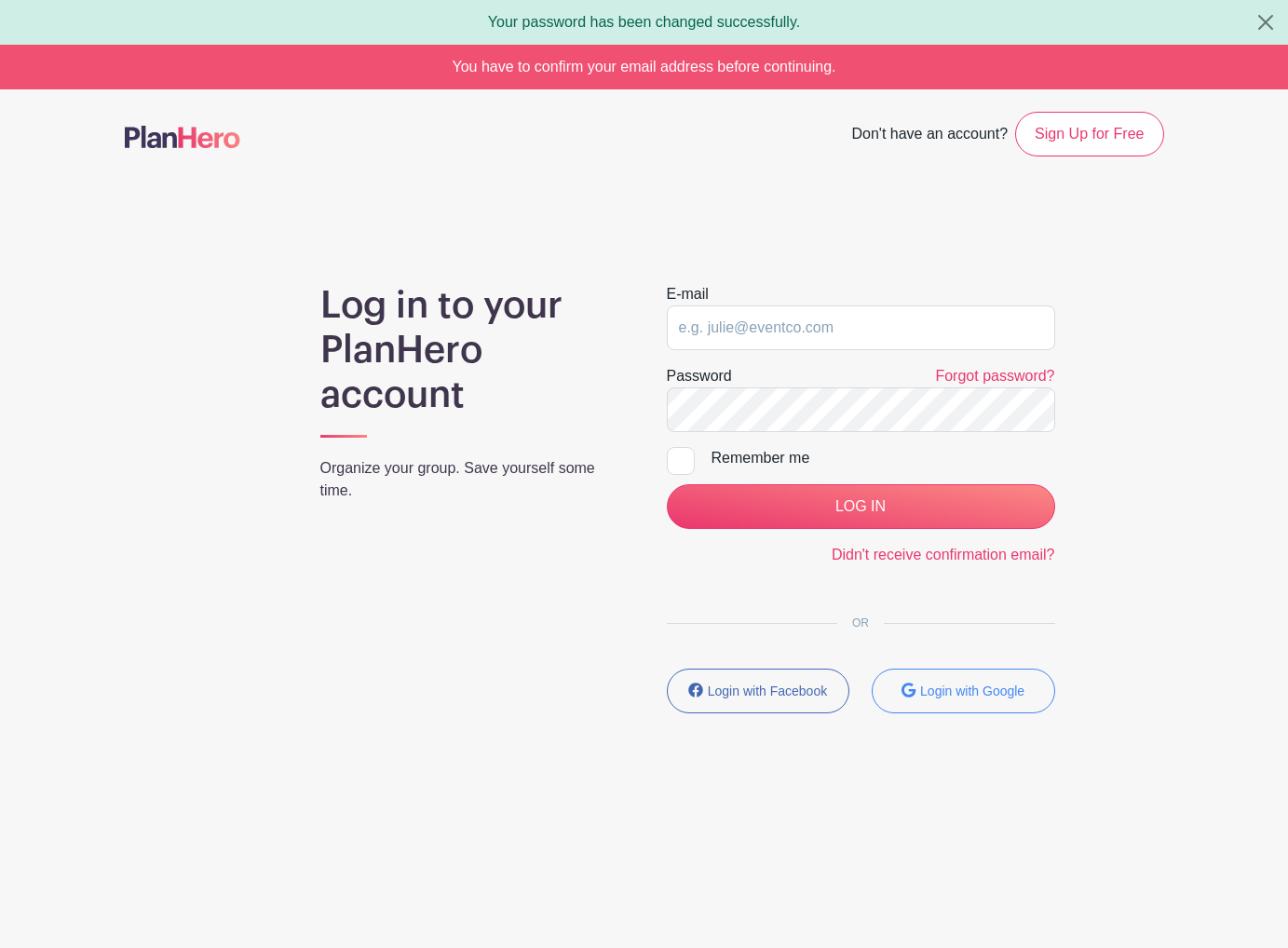
click at [734, 166] on nav "Don't have an account? Sign Up for Free" at bounding box center [644, 134] width 1288 height 90
click at [396, 522] on div "Log in to your PlanHero account Organize your group. Save yourself some time." at bounding box center [471, 506] width 346 height 446
click at [175, 130] on img at bounding box center [182, 136] width 115 height 22
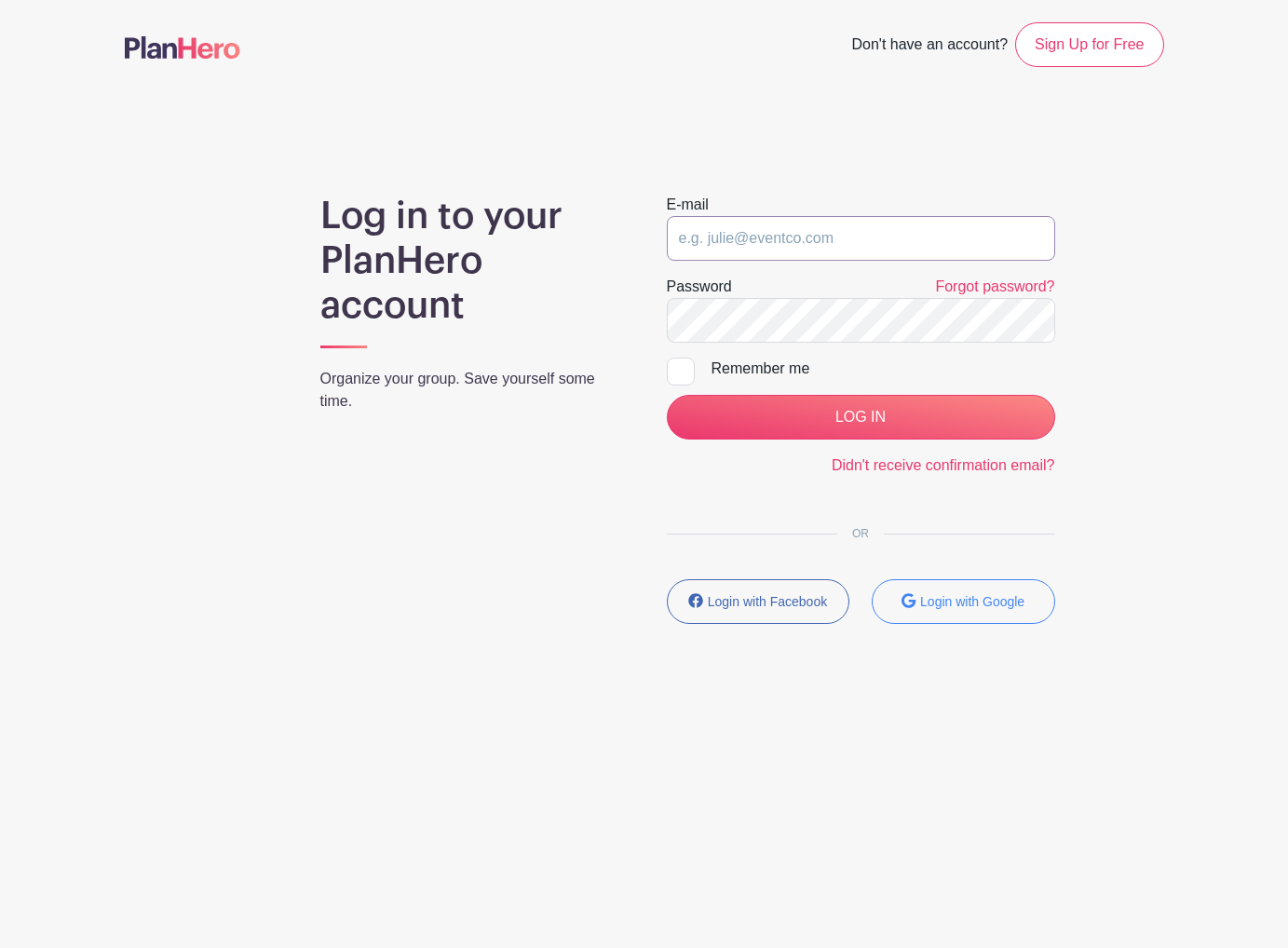
click at [936, 244] on input "email" at bounding box center [860, 238] width 388 height 45
type input "[EMAIL_ADDRESS][DOMAIN_NAME]"
click at [1211, 382] on main "Don't have an account? Sign Up for Free Log in to your PlanHero account Organiz…" at bounding box center [644, 377] width 1288 height 755
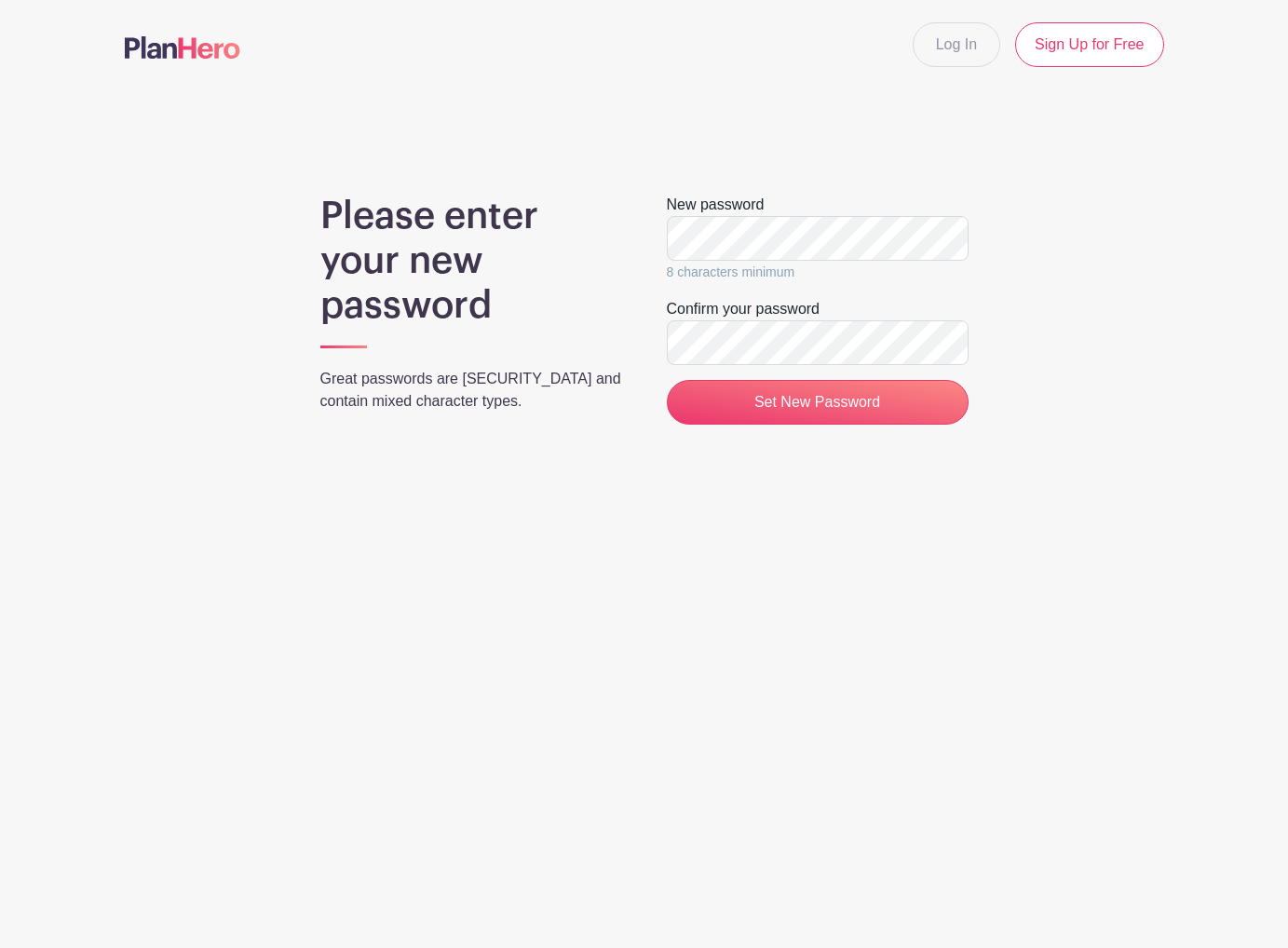
drag, startPoint x: 1064, startPoint y: 402, endPoint x: 1032, endPoint y: 411, distance: 33.2
click at [1062, 402] on div "Please enter your new password Great passwords are long and contain mixed chara…" at bounding box center [644, 316] width 1039 height 246
click at [901, 400] on input "Set New Password" at bounding box center [817, 402] width 301 height 45
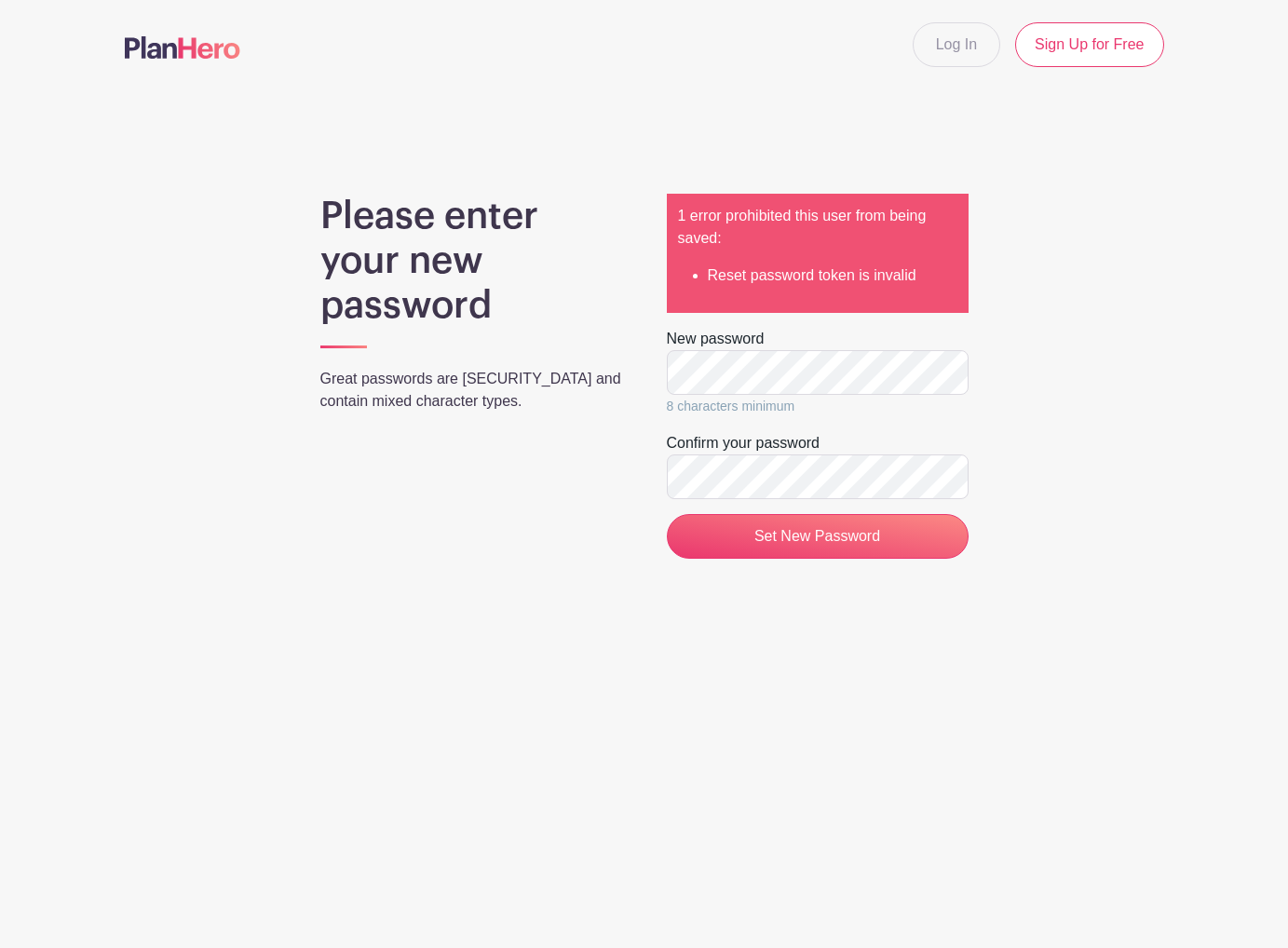
click at [926, 290] on div "1 error prohibited this user from being saved: Reset password token is invalid" at bounding box center [817, 254] width 301 height 119
click at [543, 650] on main "Log In Sign Up for Free Please enter your new password Great passwords are [SEC…" at bounding box center [644, 345] width 1288 height 690
click at [950, 49] on link "Log In" at bounding box center [956, 44] width 88 height 45
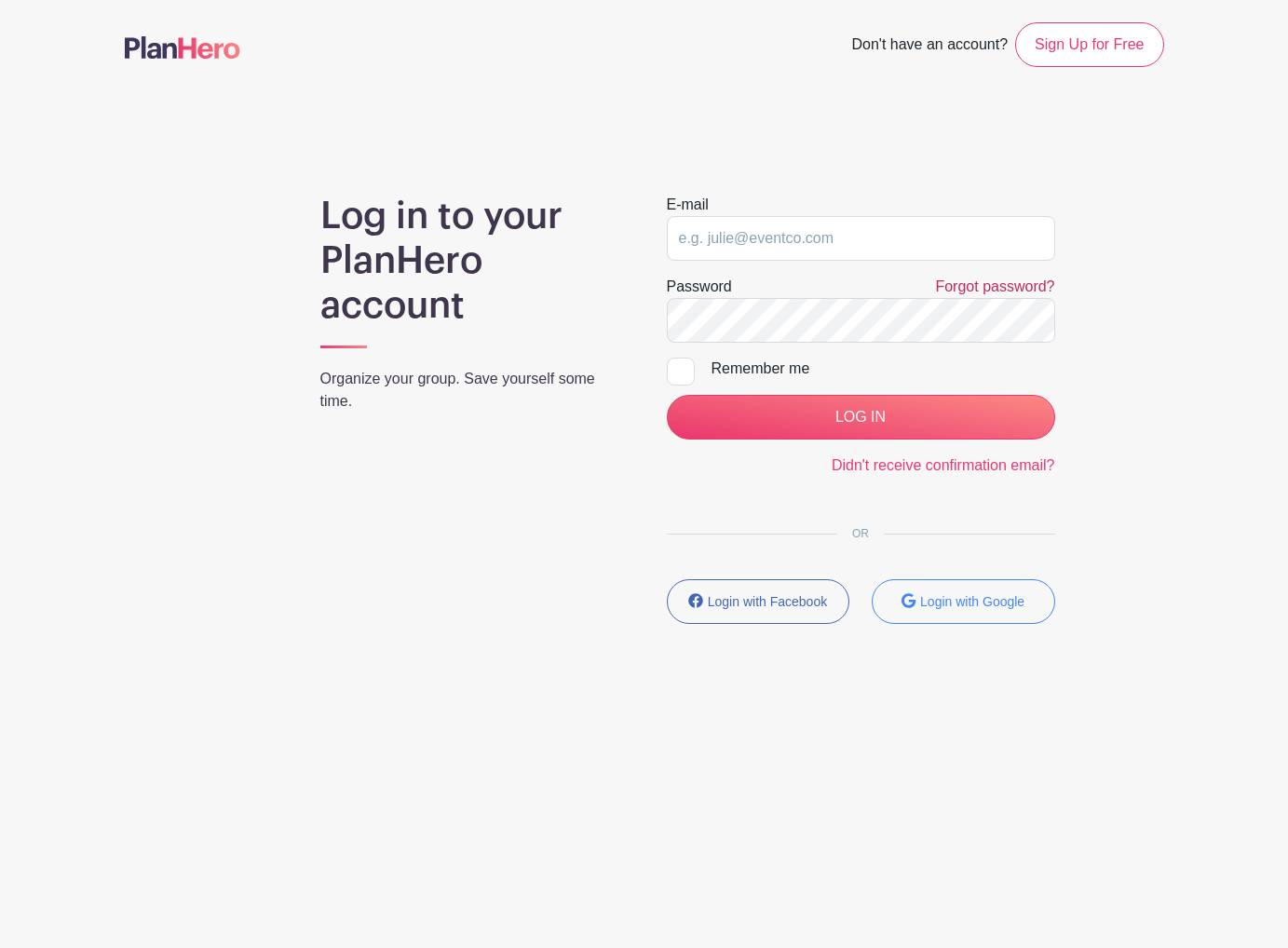
click at [972, 285] on link "Forgot password?" at bounding box center [995, 286] width 119 height 16
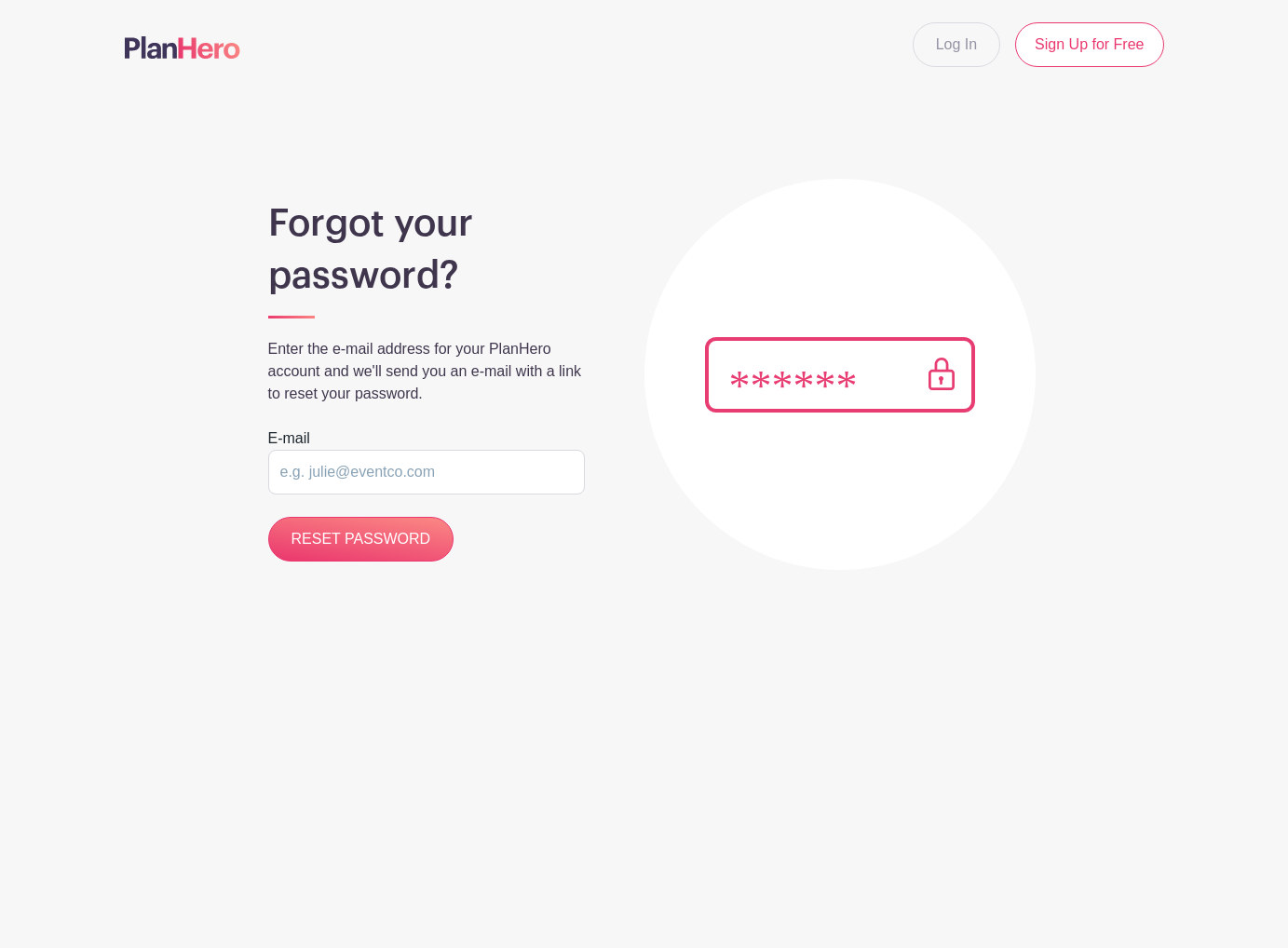
type input "[EMAIL_ADDRESS][DOMAIN_NAME]"
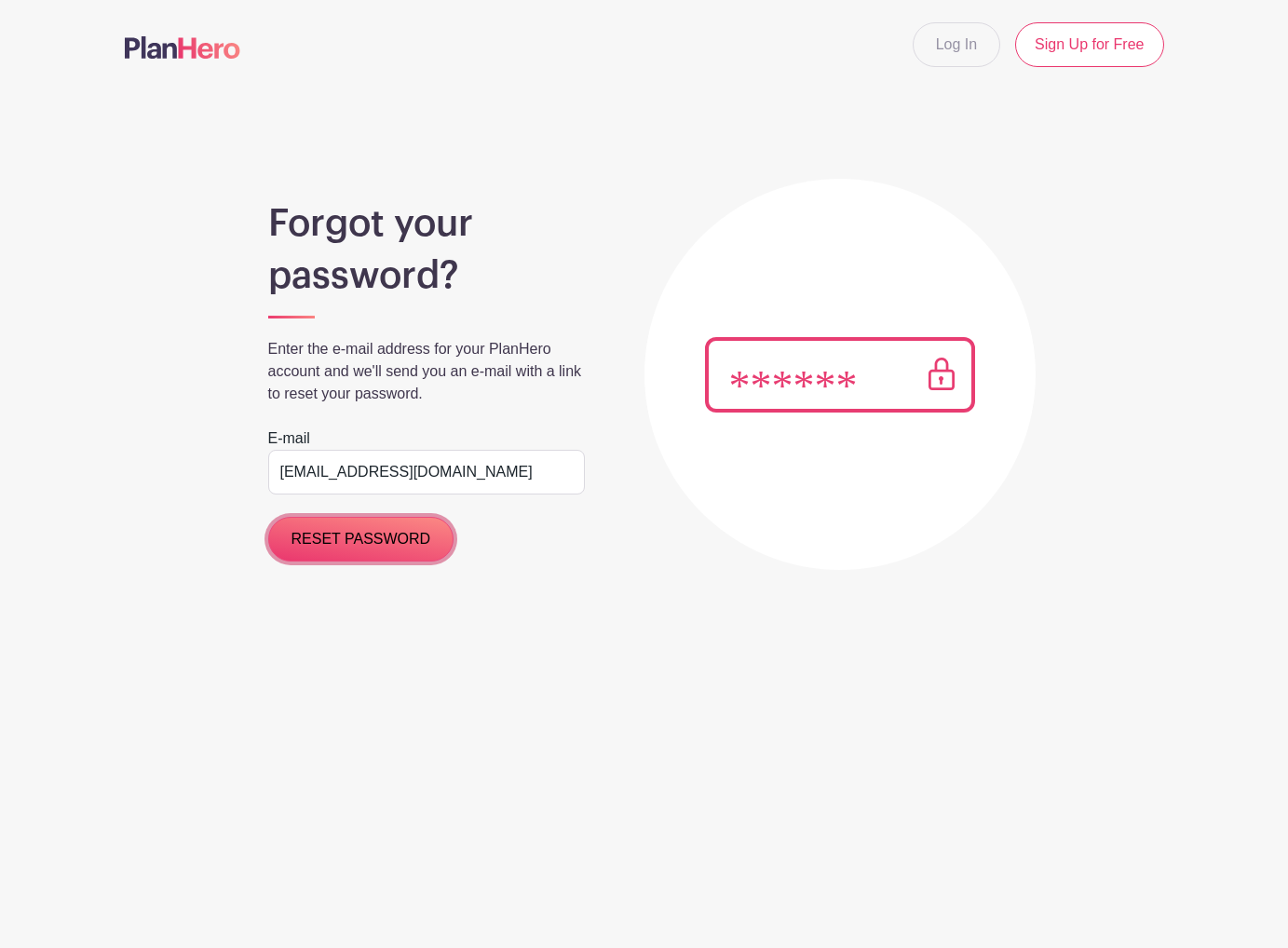
click at [391, 546] on input "RESET PASSWORD" at bounding box center [361, 539] width 186 height 45
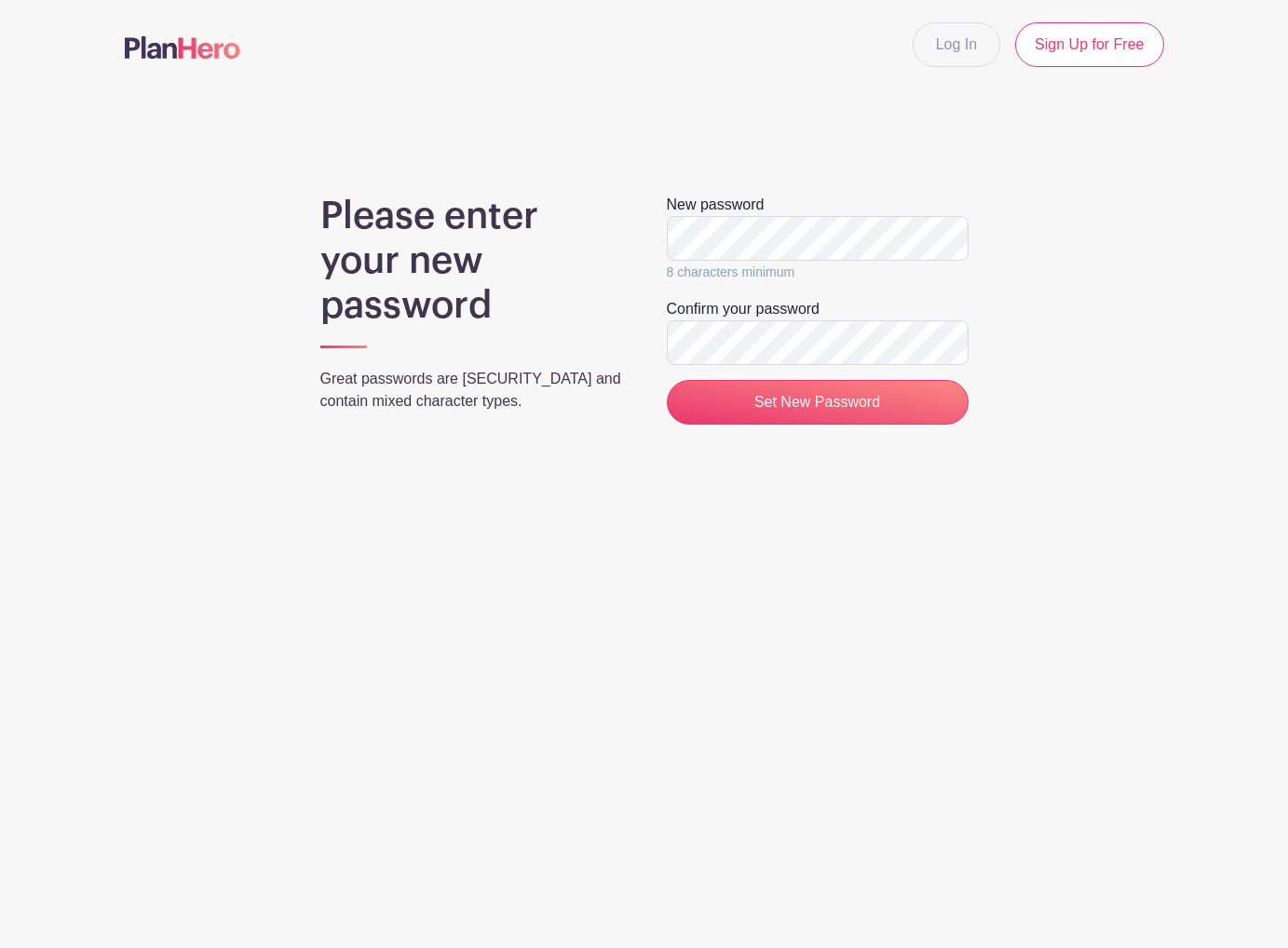
click at [1031, 328] on div "Please enter your new password Great passwords are [SECURITY_DATA] and contain …" at bounding box center [644, 316] width 1039 height 246
click at [1076, 343] on div "Please enter your new password Great passwords are [SECURITY_DATA] and contain …" at bounding box center [644, 316] width 1039 height 246
click at [881, 400] on input "Set New Password" at bounding box center [817, 402] width 301 height 45
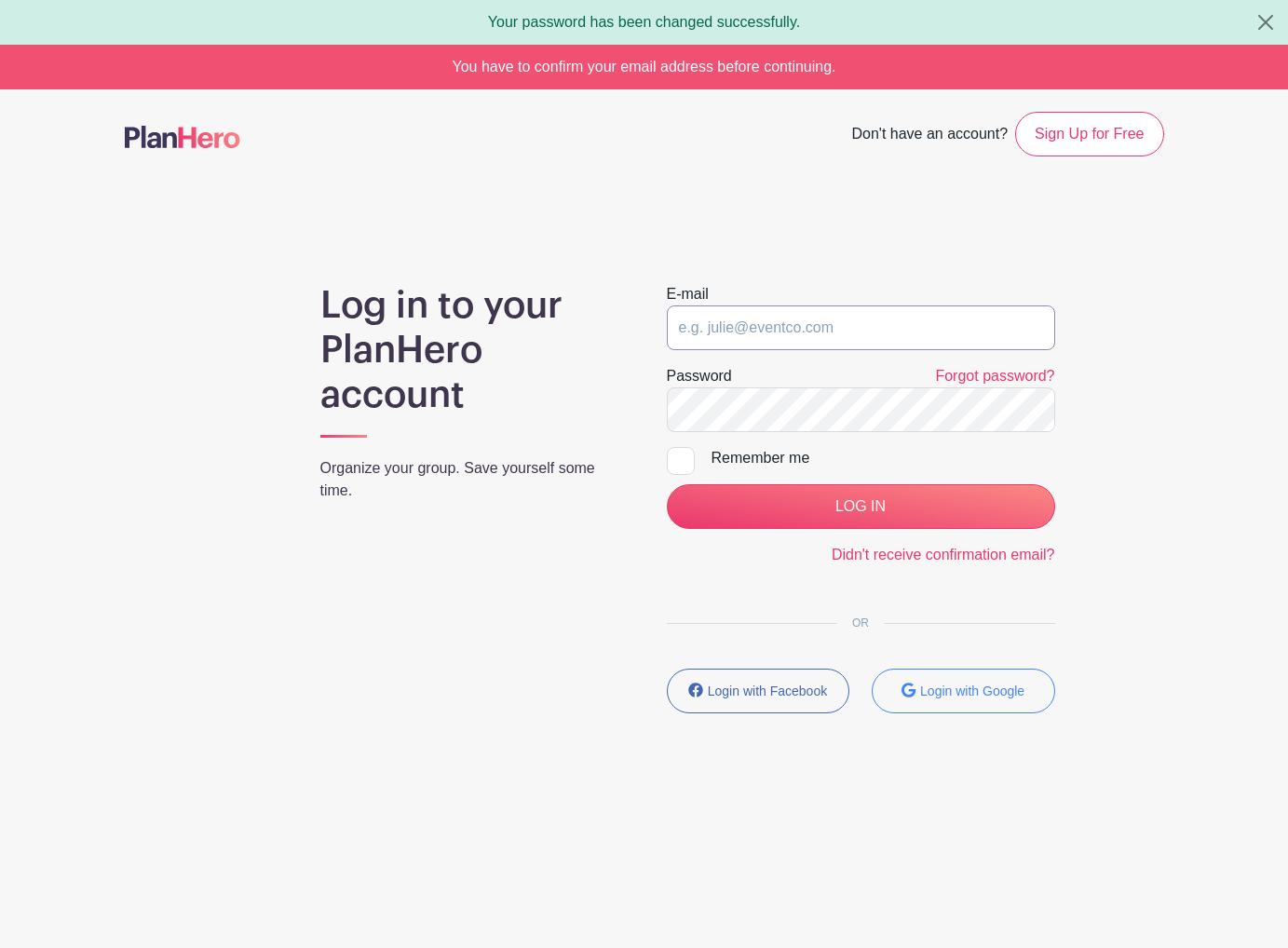
click at [752, 334] on input "email" at bounding box center [860, 327] width 388 height 45
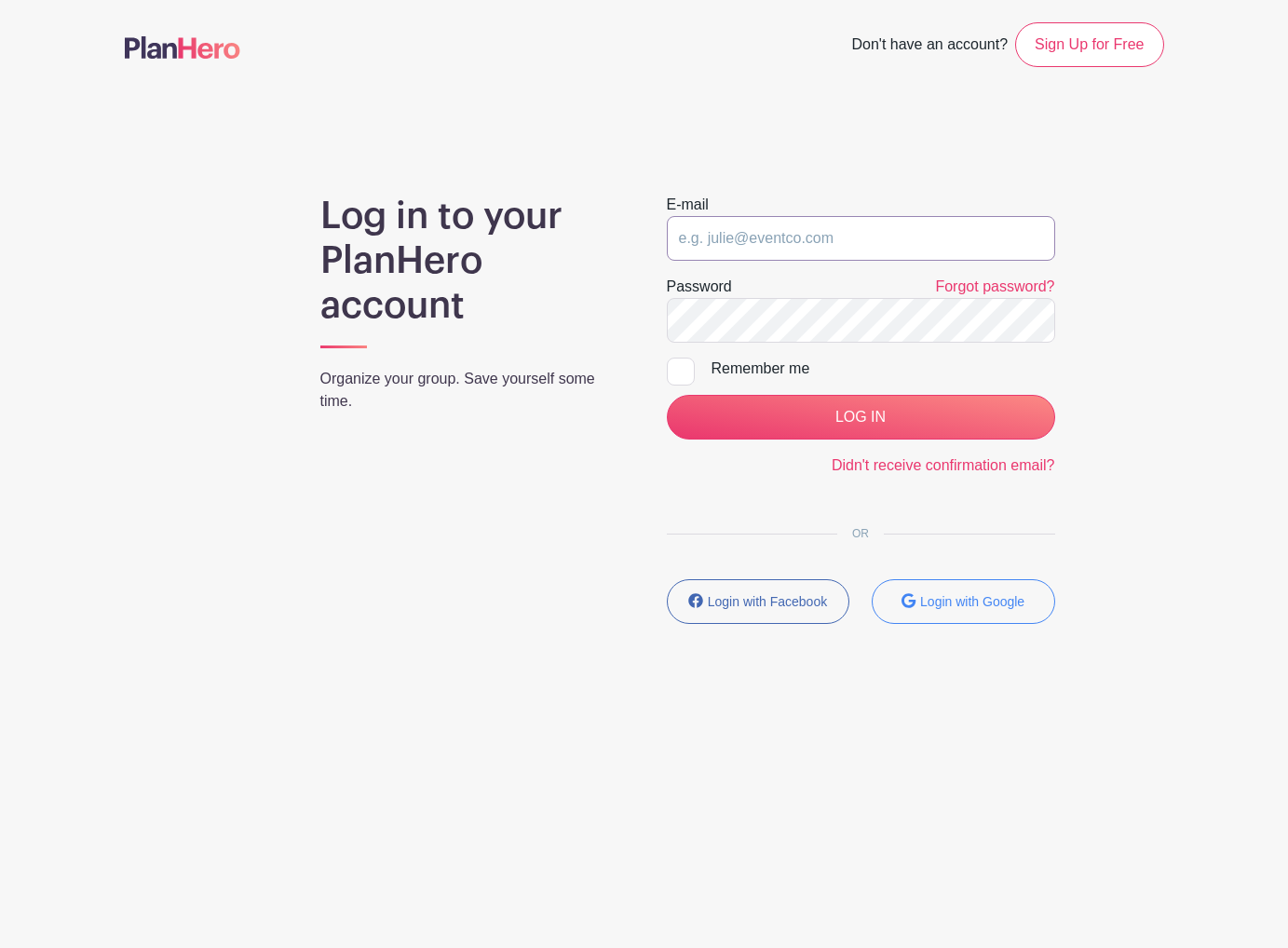
click at [708, 240] on input "email" at bounding box center [860, 238] width 388 height 45
type input "[EMAIL_ADDRESS][DOMAIN_NAME]"
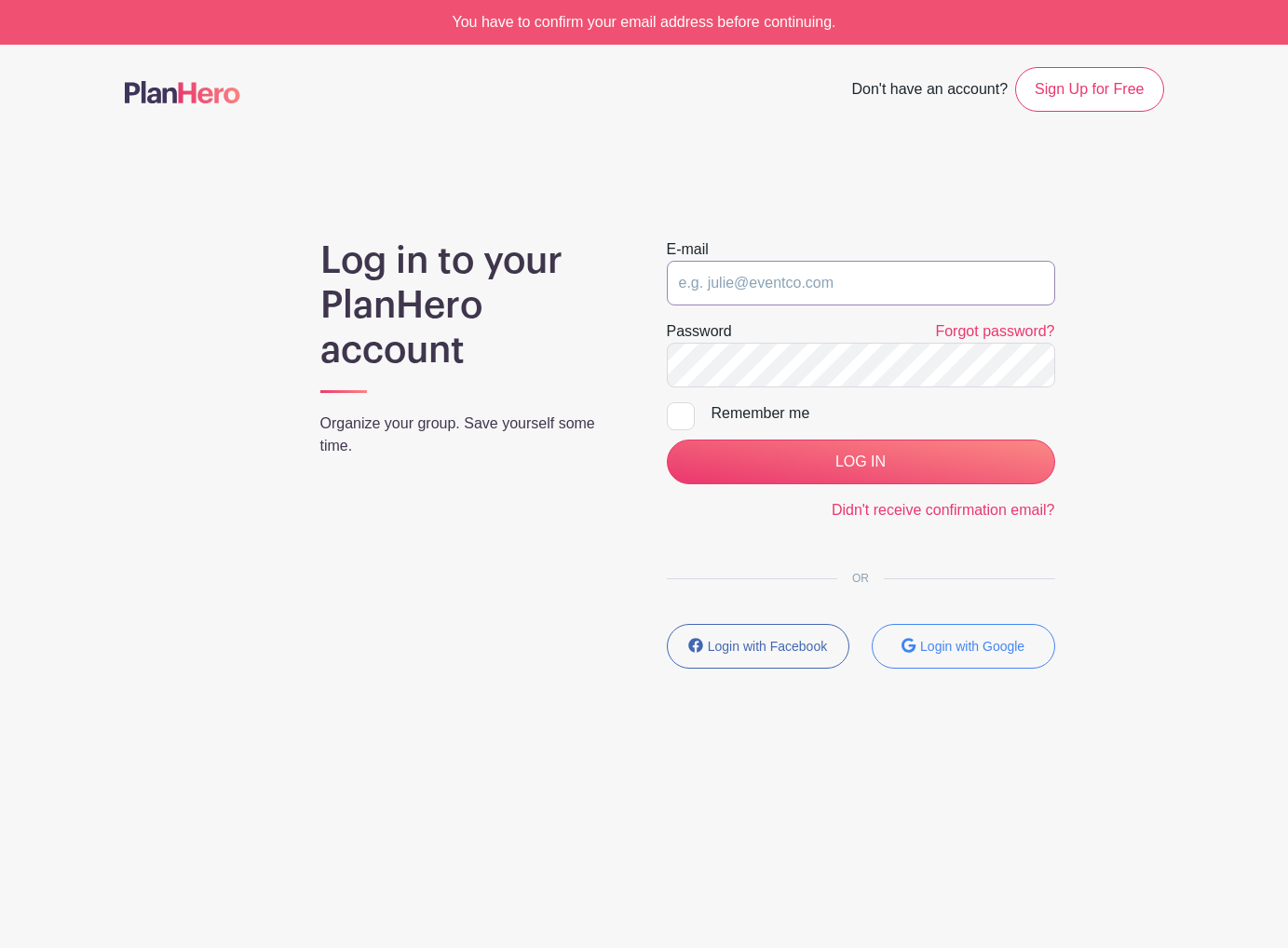
click at [825, 276] on input "email" at bounding box center [860, 283] width 388 height 45
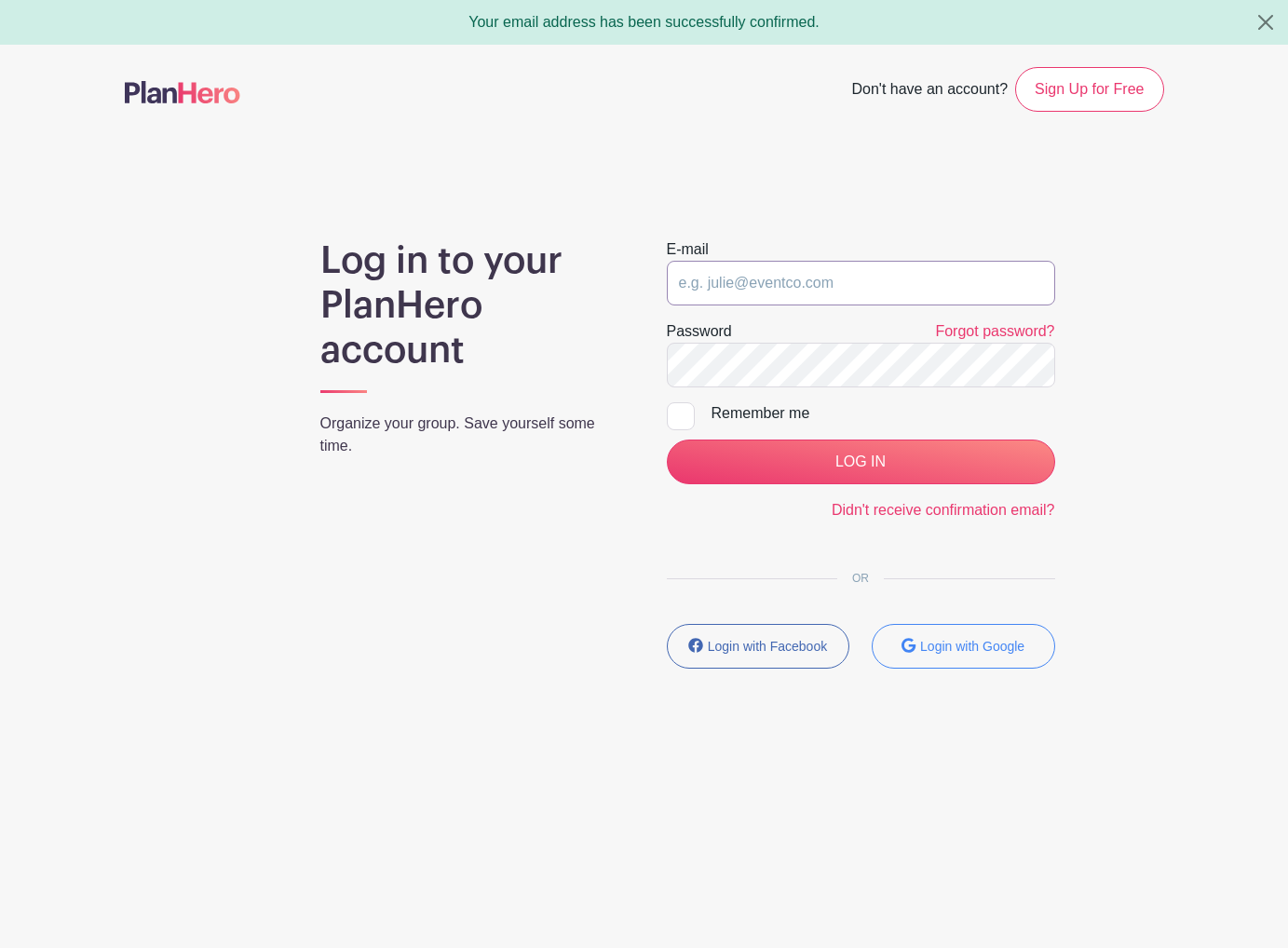
click at [730, 277] on input "email" at bounding box center [860, 283] width 388 height 45
type input "[EMAIL_ADDRESS][DOMAIN_NAME]"
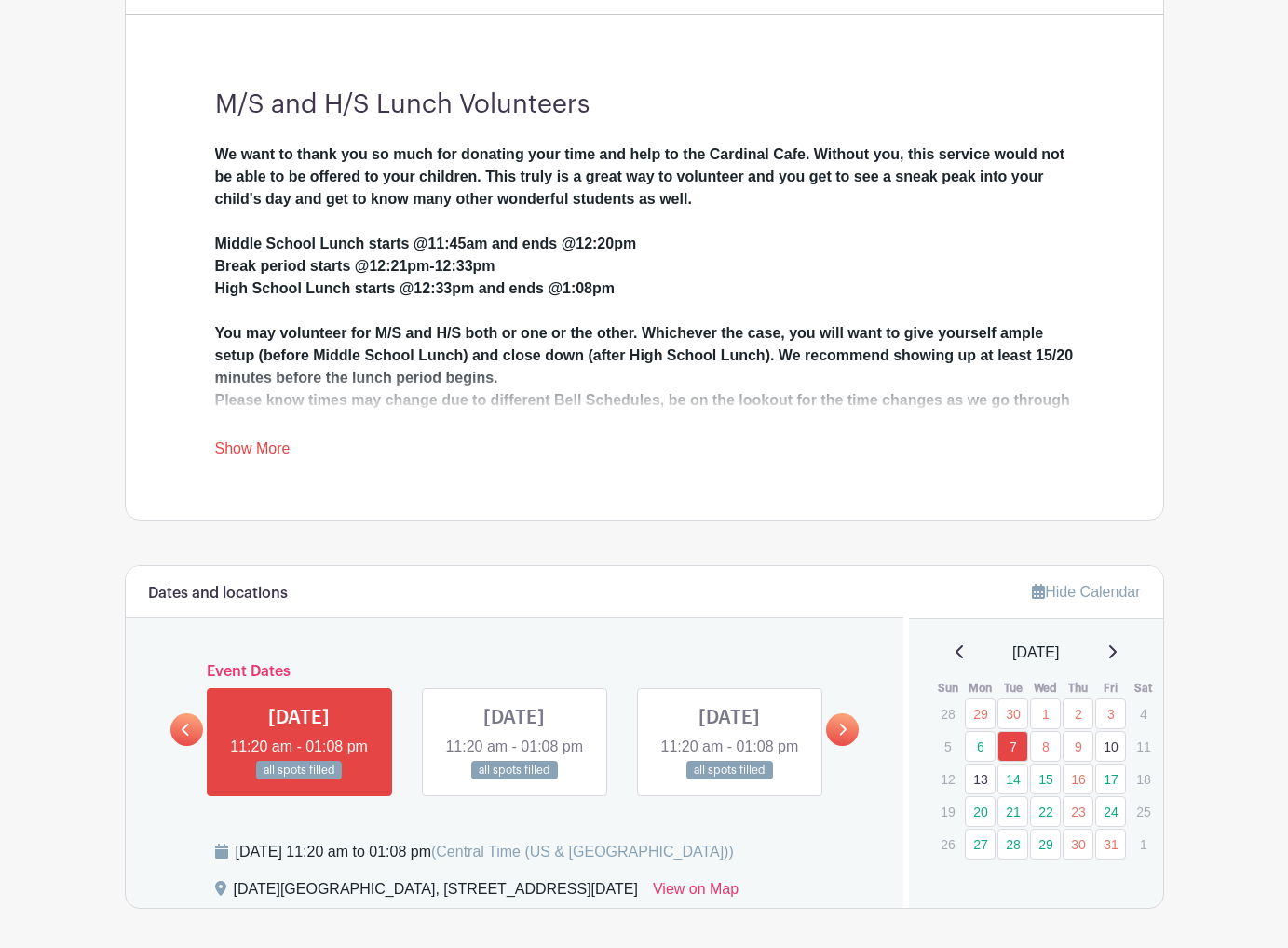
scroll to position [912, 0]
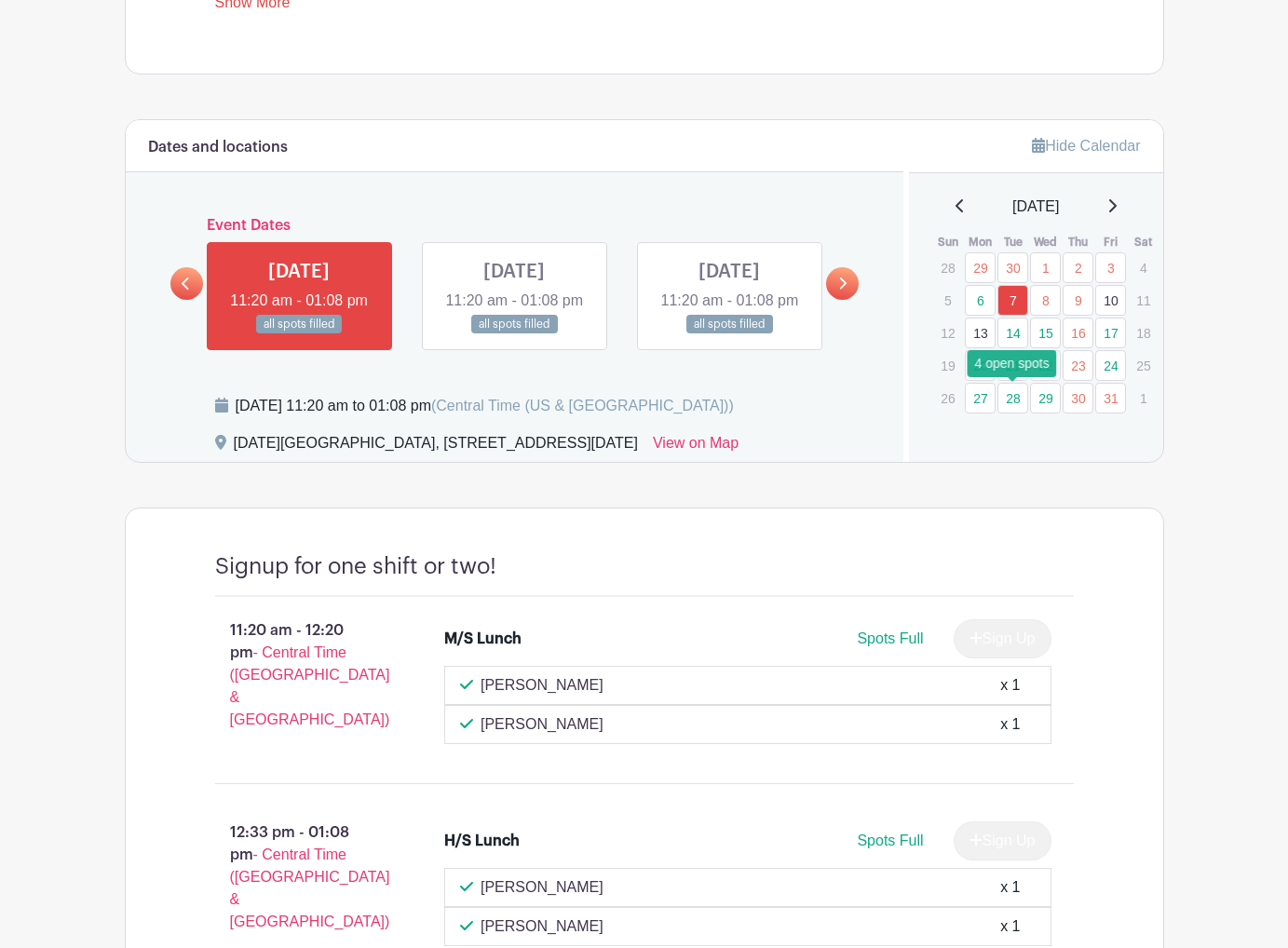
click at [1010, 401] on link "28" at bounding box center [1012, 398] width 31 height 31
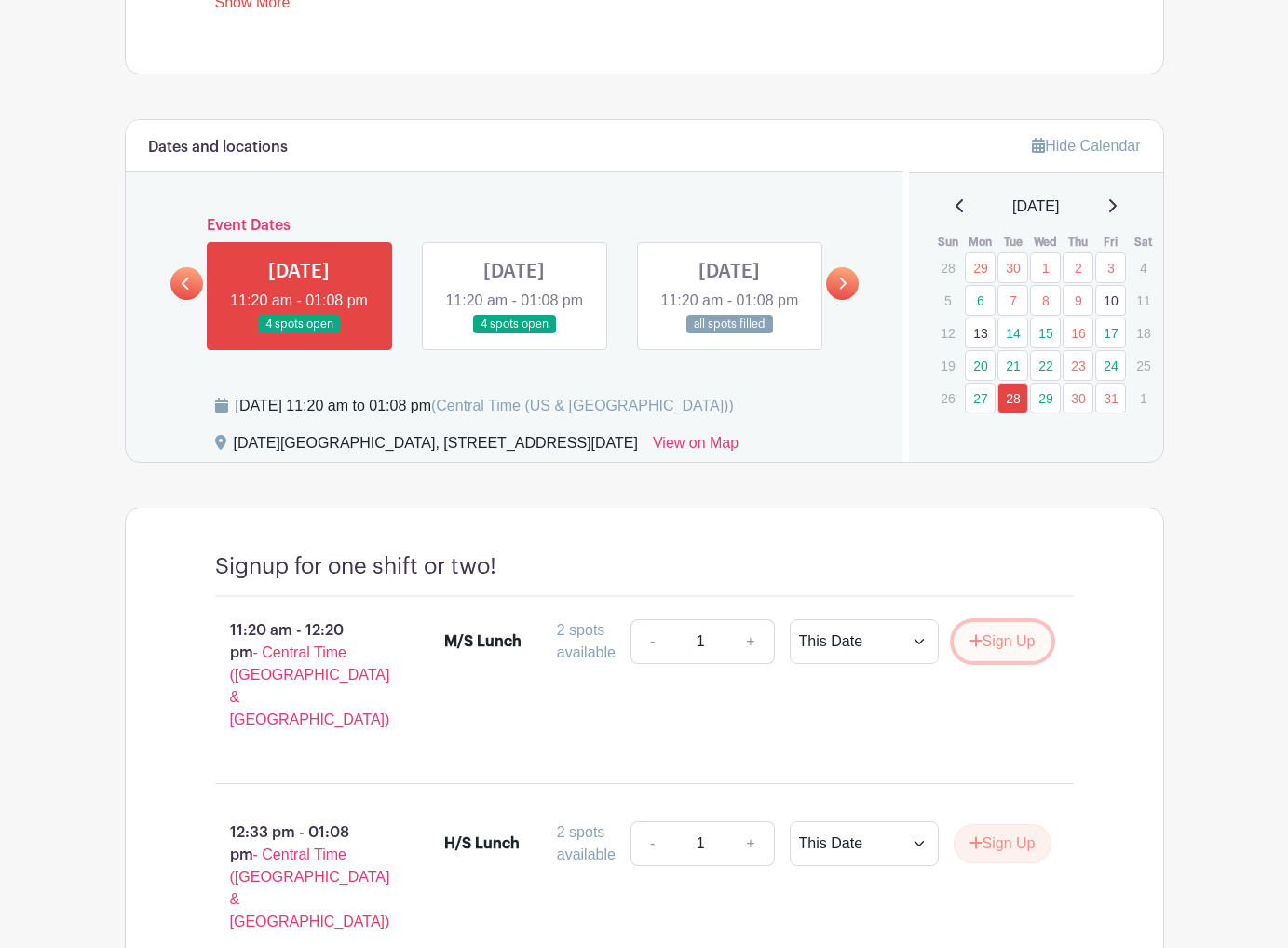
click at [984, 662] on button "Sign Up" at bounding box center [1003, 641] width 97 height 39
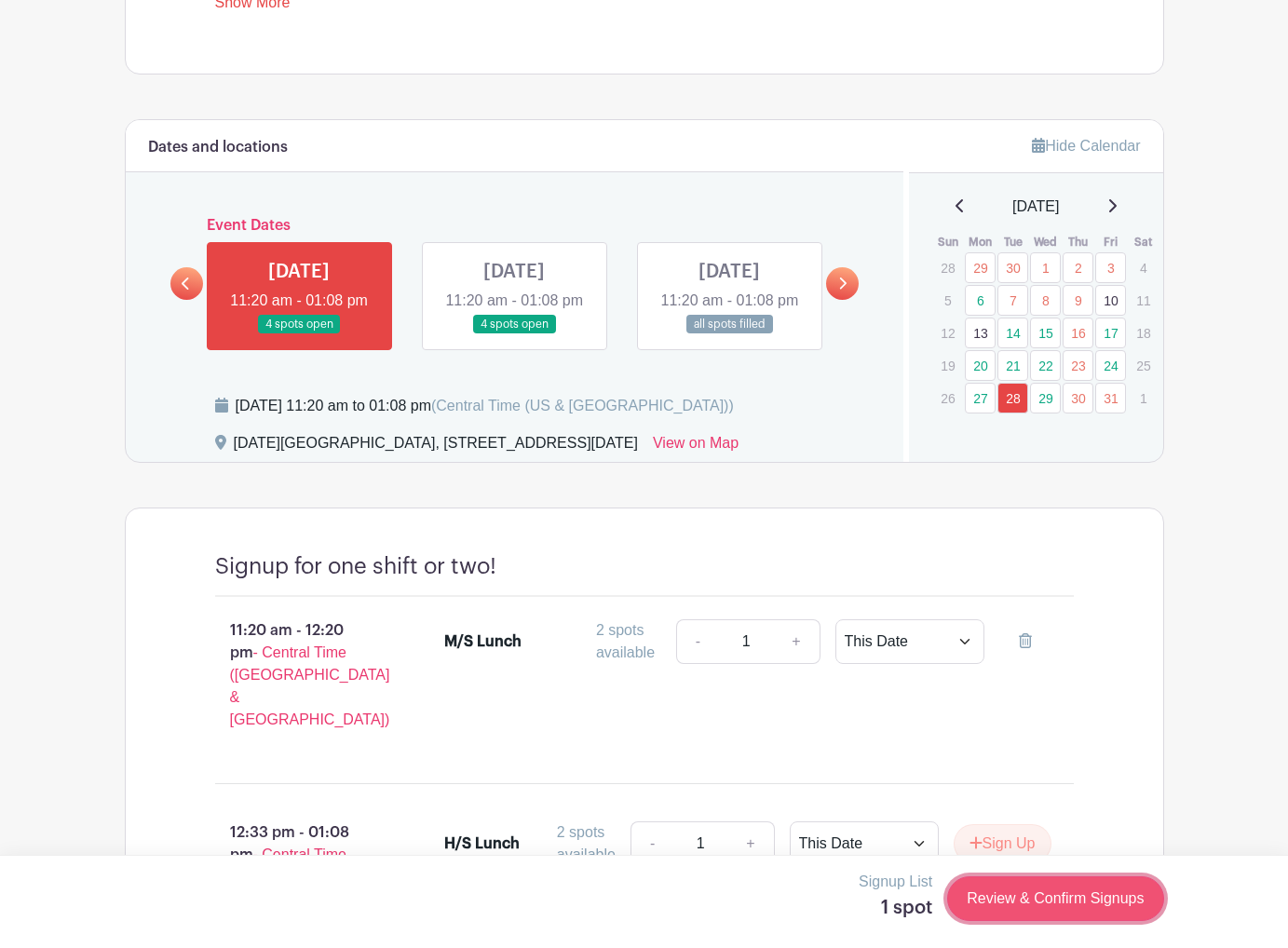
click at [969, 898] on link "Review & Confirm Signups" at bounding box center [1054, 898] width 216 height 45
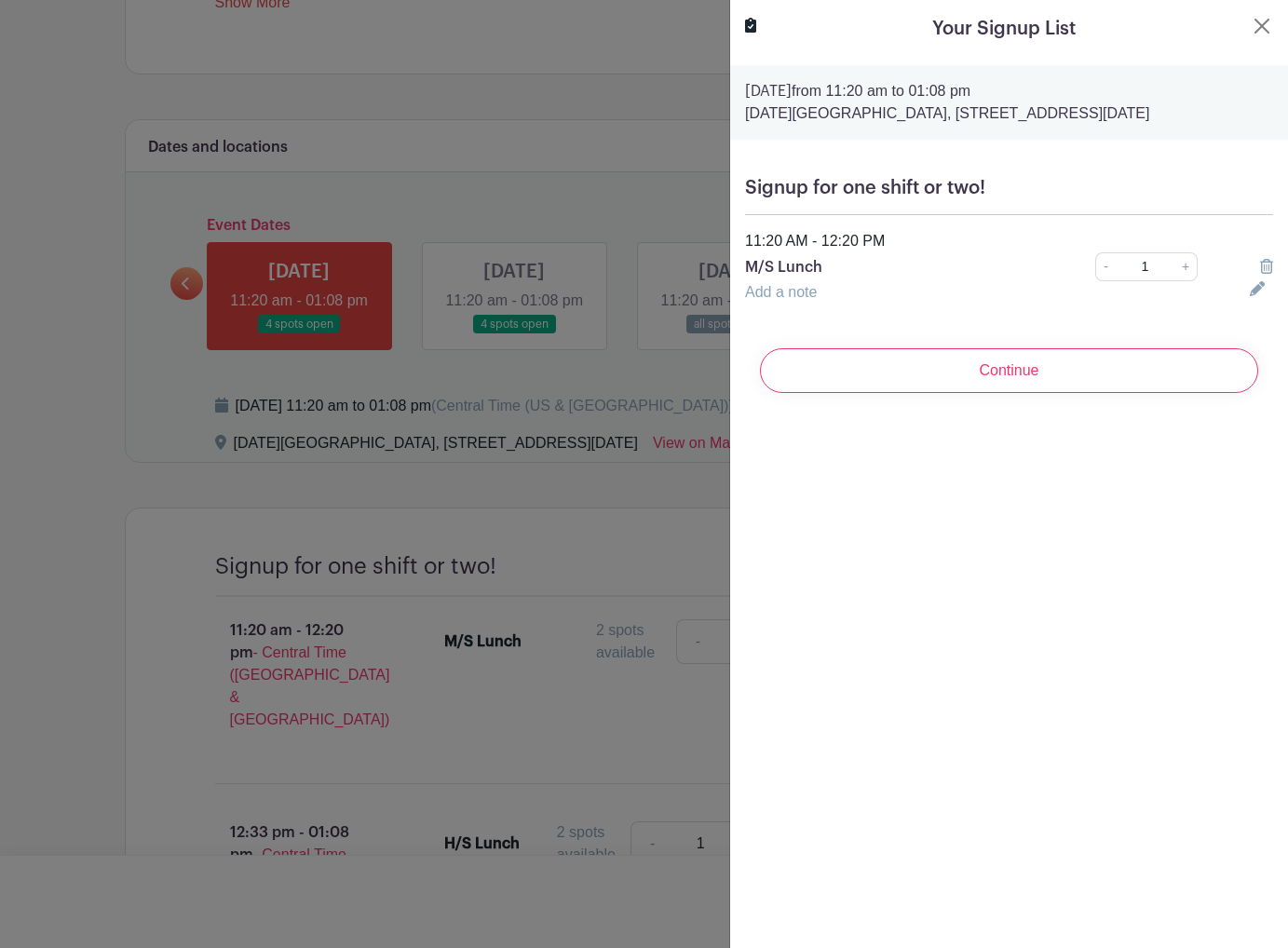
click at [995, 375] on input "Continue" at bounding box center [1009, 370] width 498 height 45
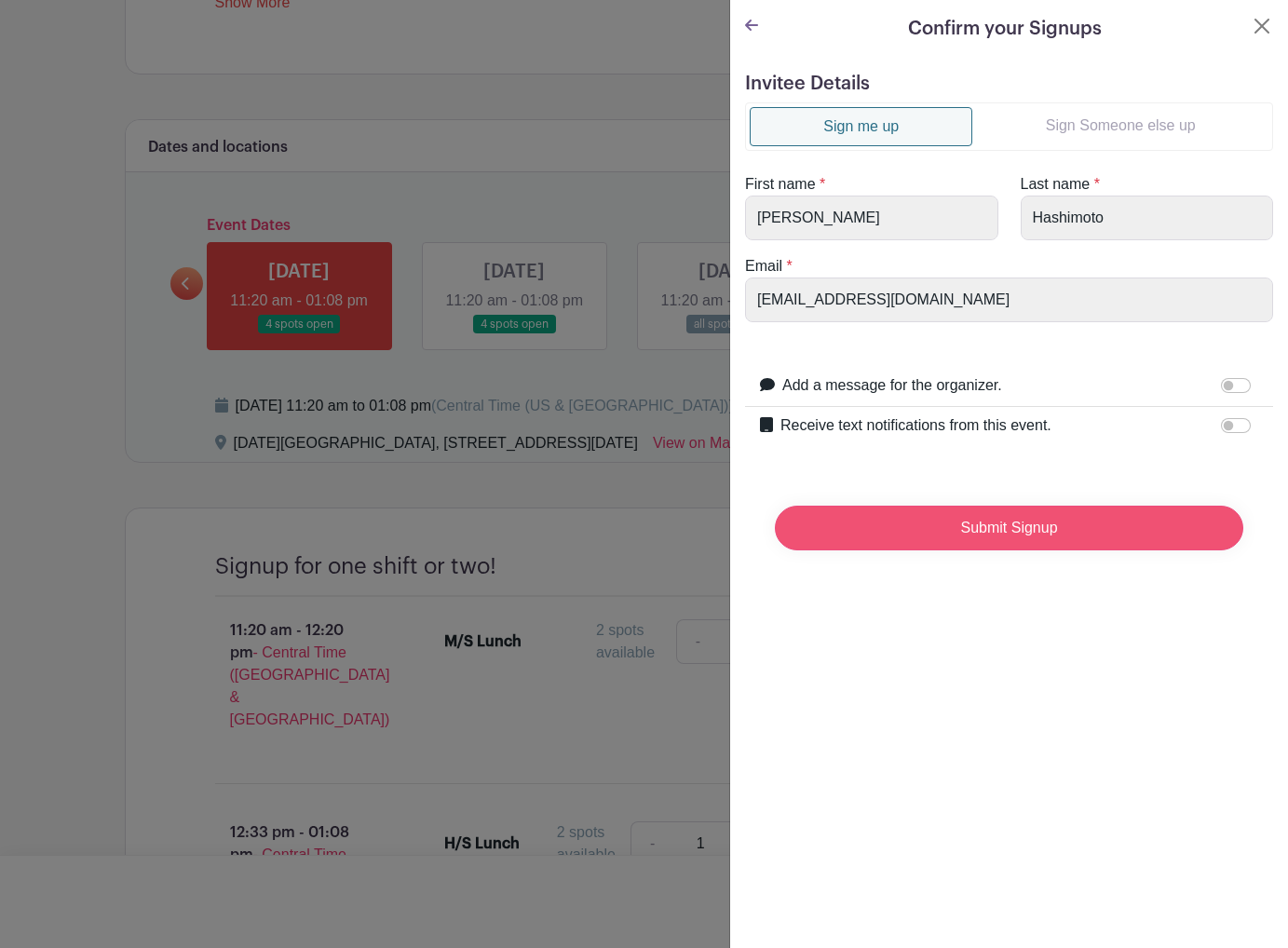
click at [974, 532] on input "Submit Signup" at bounding box center [1009, 527] width 468 height 45
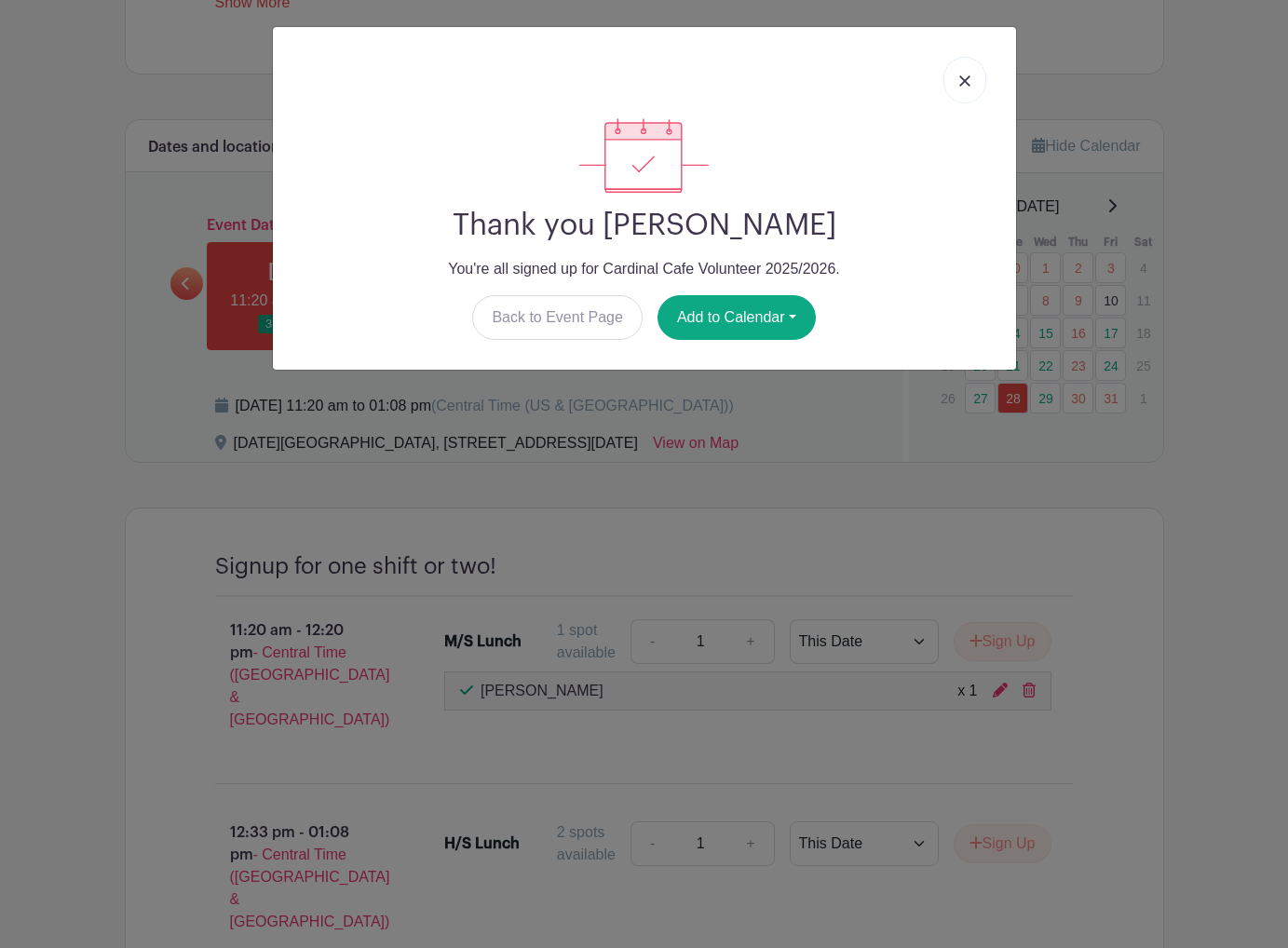
click at [951, 87] on link at bounding box center [964, 80] width 43 height 47
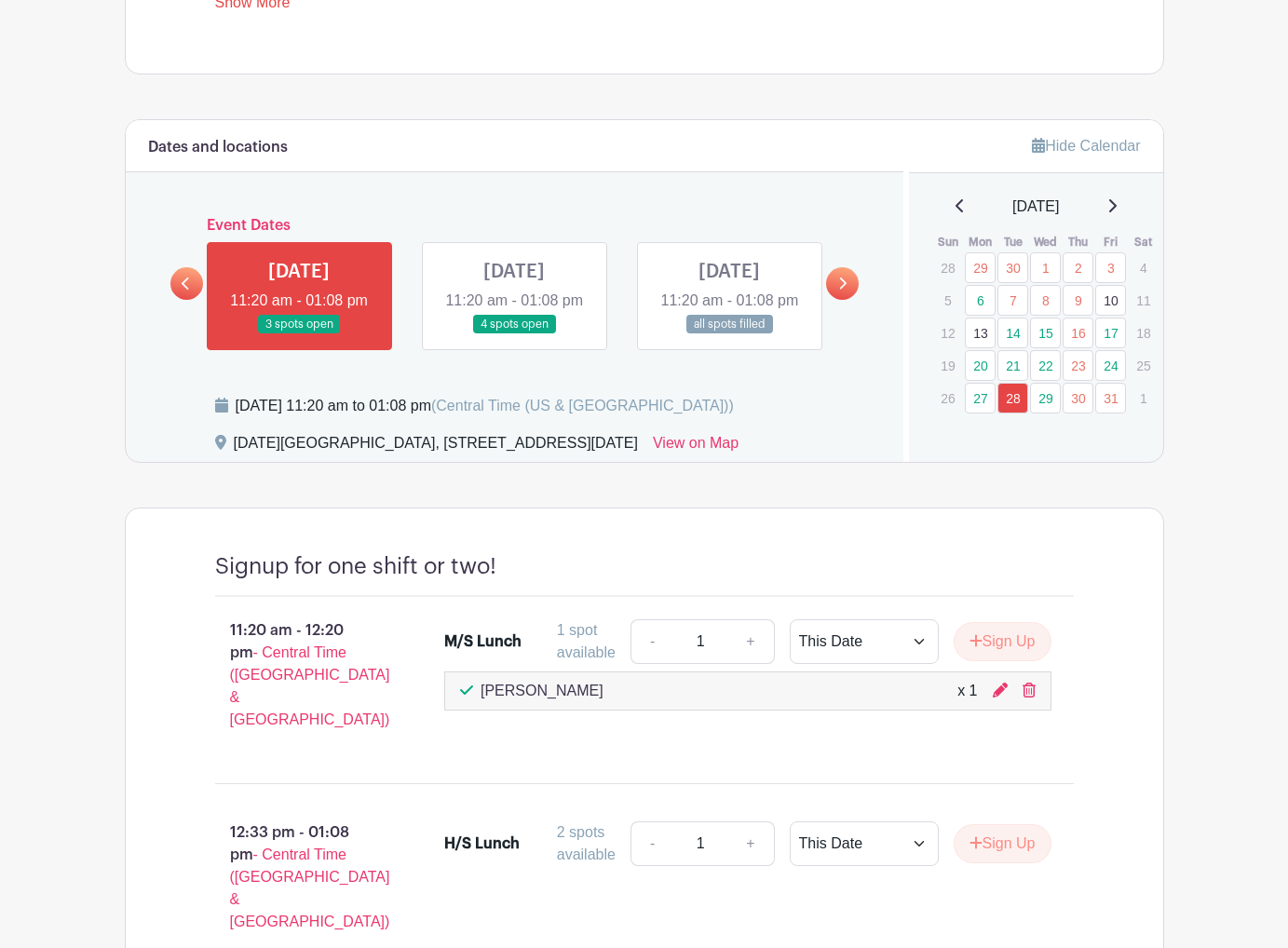
drag, startPoint x: 241, startPoint y: 656, endPoint x: 369, endPoint y: 660, distance: 128.1
click at [369, 661] on p "11:20 am - 12:20 pm - Central Time ([GEOGRAPHIC_DATA] & [GEOGRAPHIC_DATA])" at bounding box center [299, 674] width 230 height 126
copy p "11:20 am - 12:20 pm"
